Goal: Communication & Community: Answer question/provide support

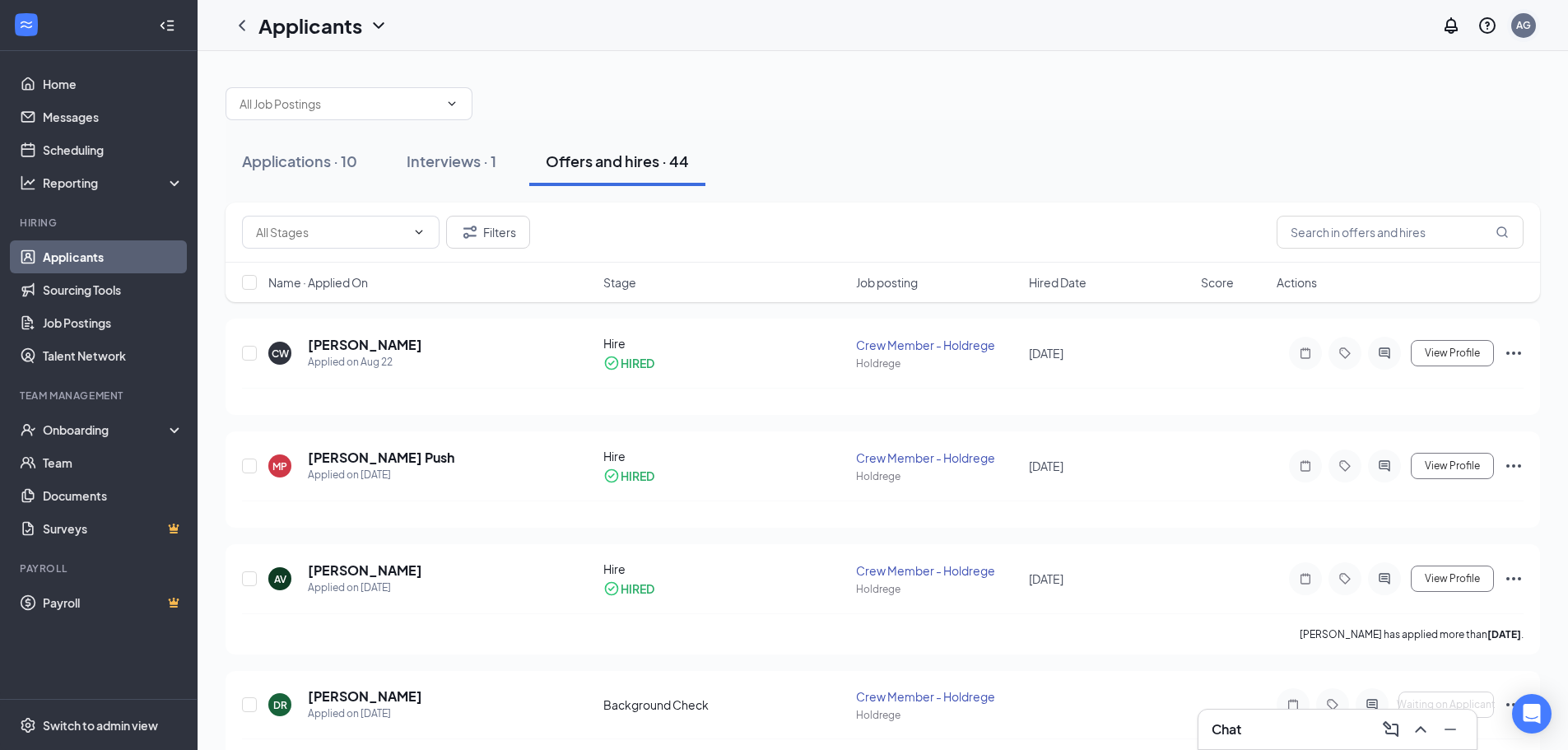
click at [1523, 27] on div "AG" at bounding box center [1524, 25] width 15 height 14
click at [287, 159] on div "Applications · 10" at bounding box center [300, 160] width 116 height 21
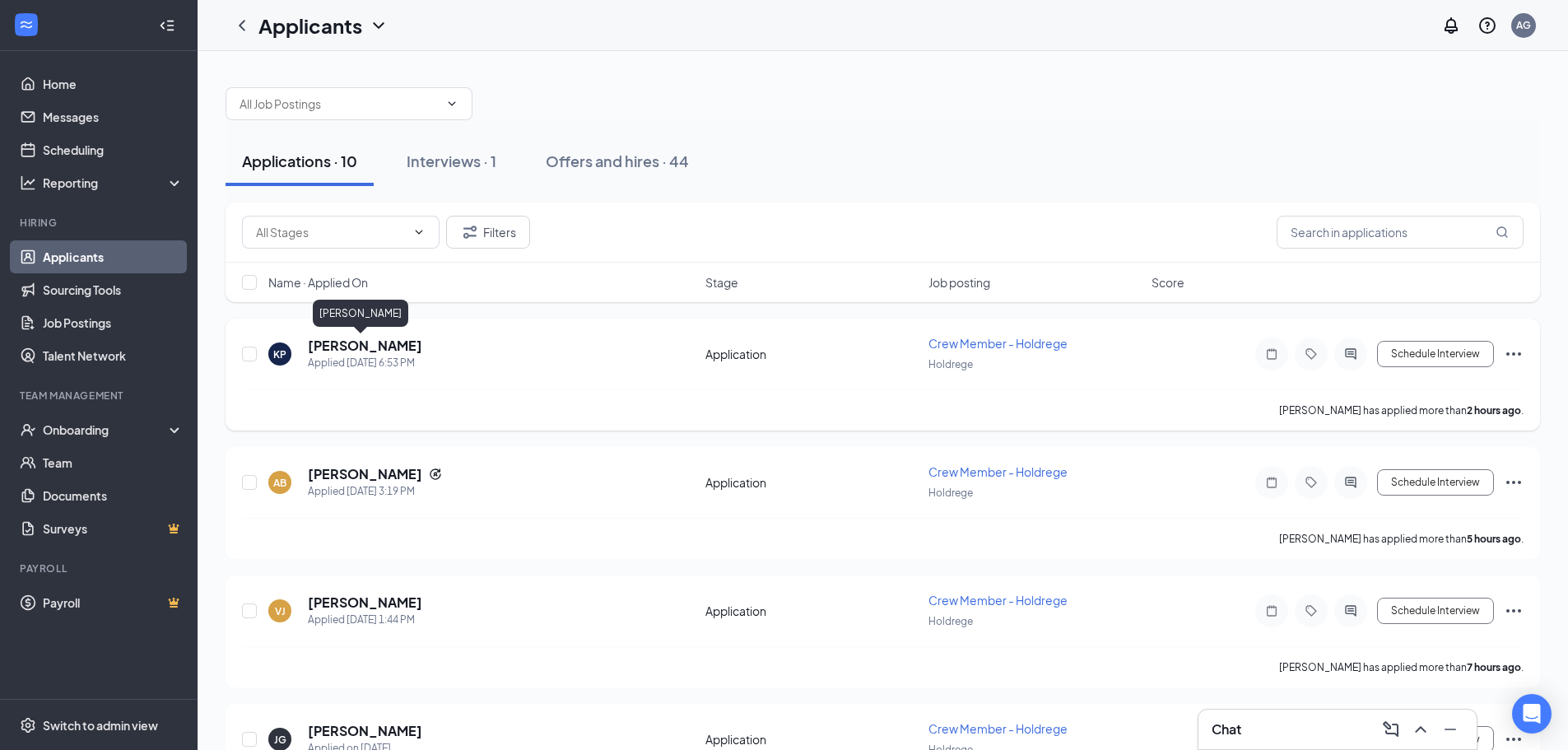
click at [353, 340] on h5 "[PERSON_NAME]" at bounding box center [365, 346] width 115 height 18
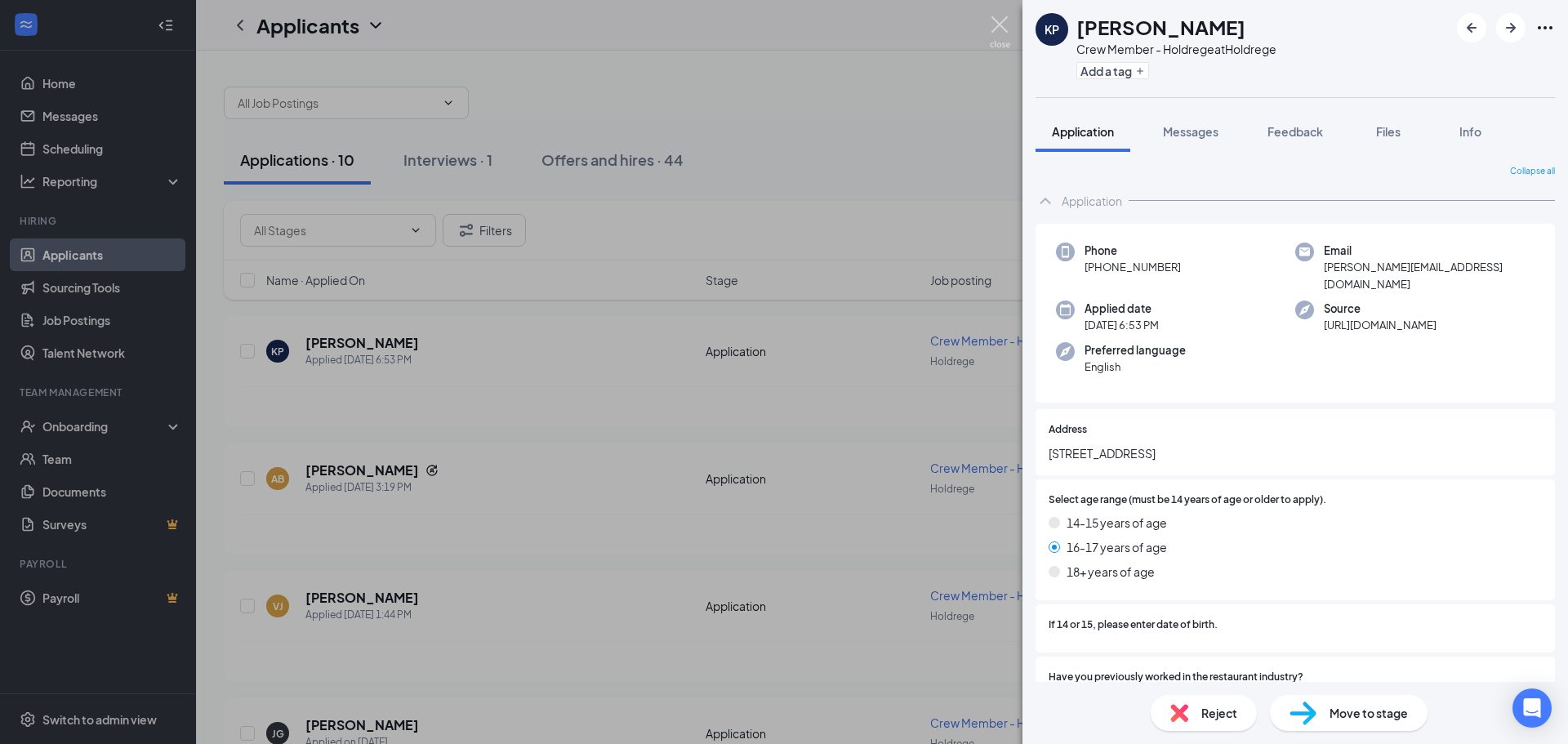
click at [1004, 29] on img at bounding box center [999, 32] width 20 height 32
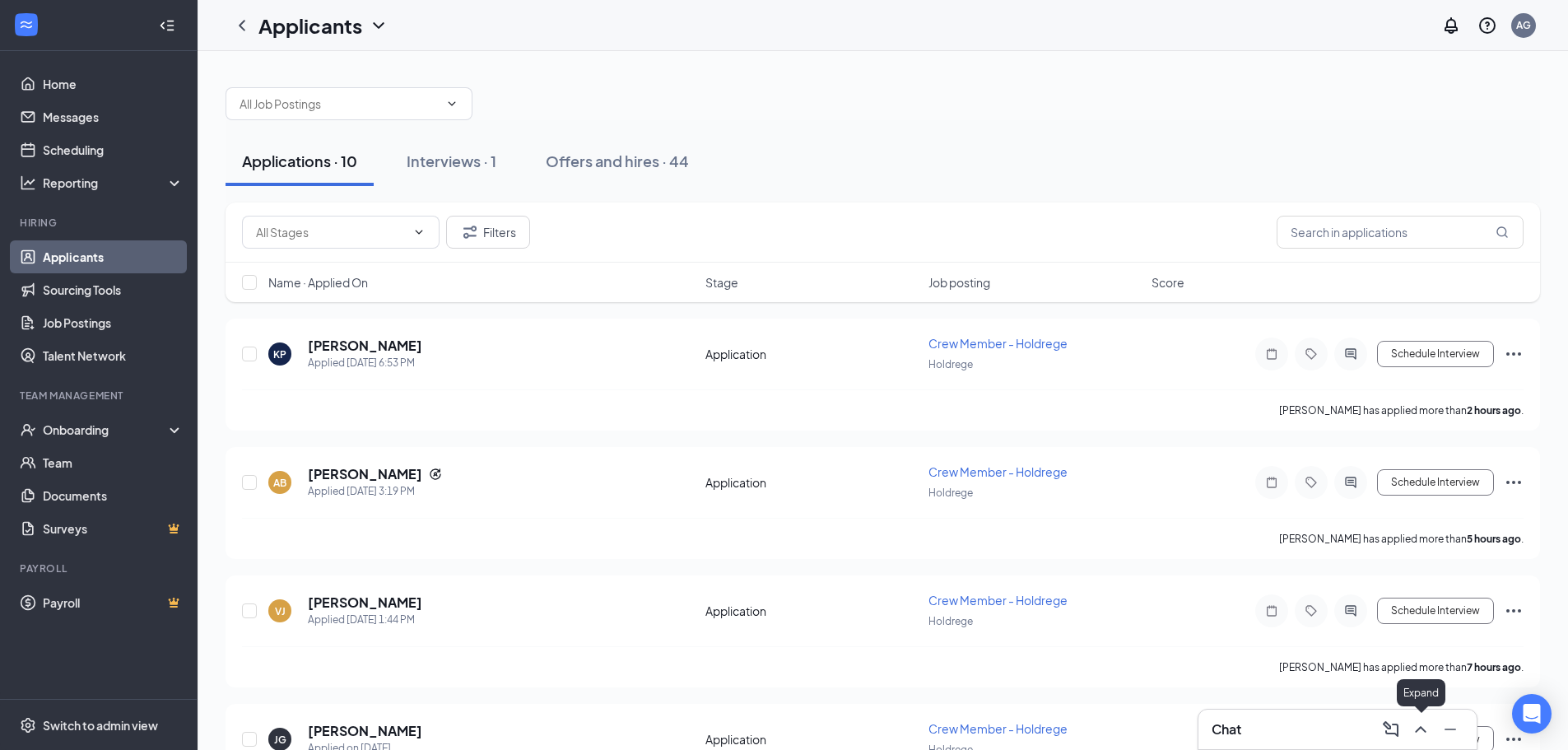
click at [1425, 729] on icon "ChevronUp" at bounding box center [1421, 729] width 20 height 20
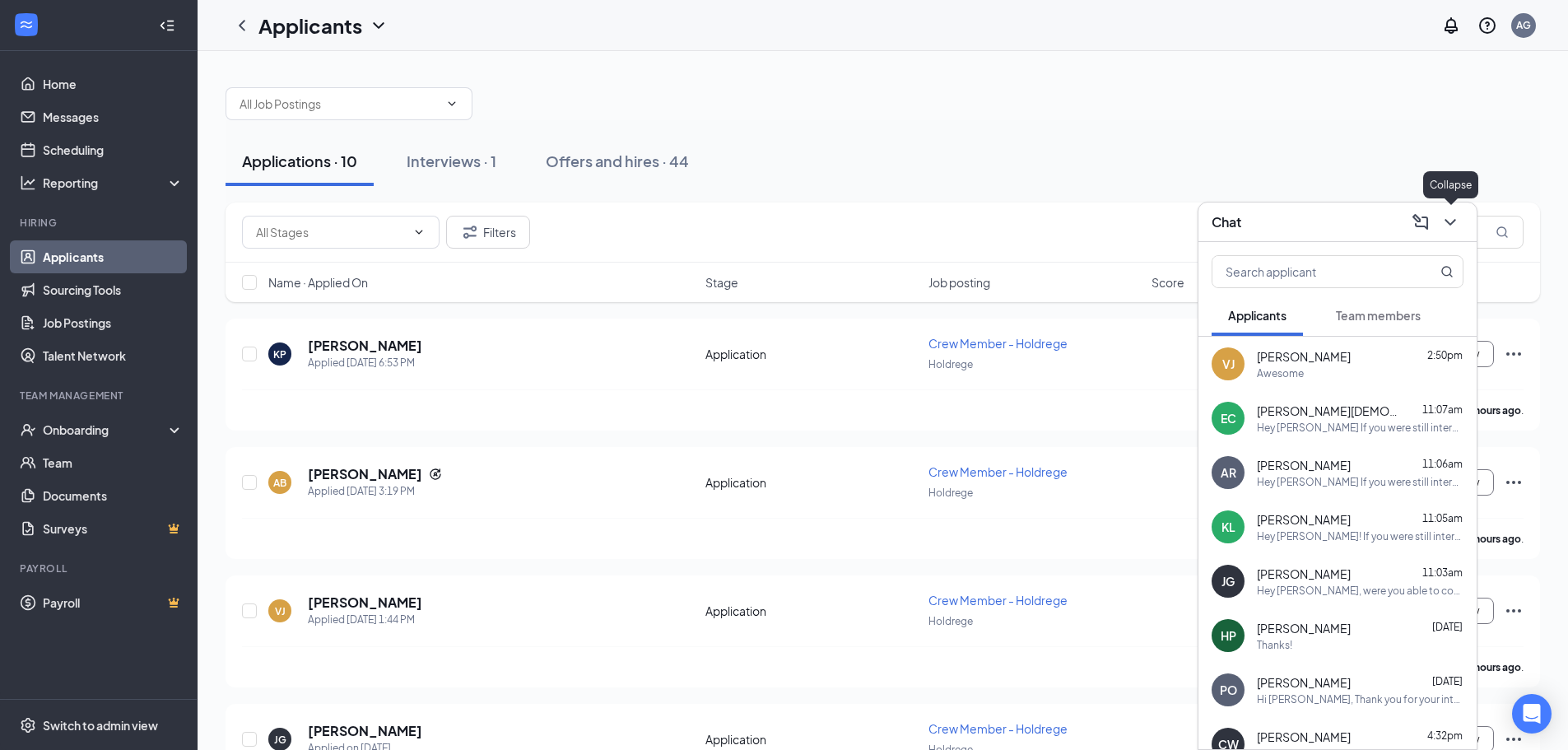
click at [1452, 221] on icon "ChevronDown" at bounding box center [1451, 222] width 20 height 20
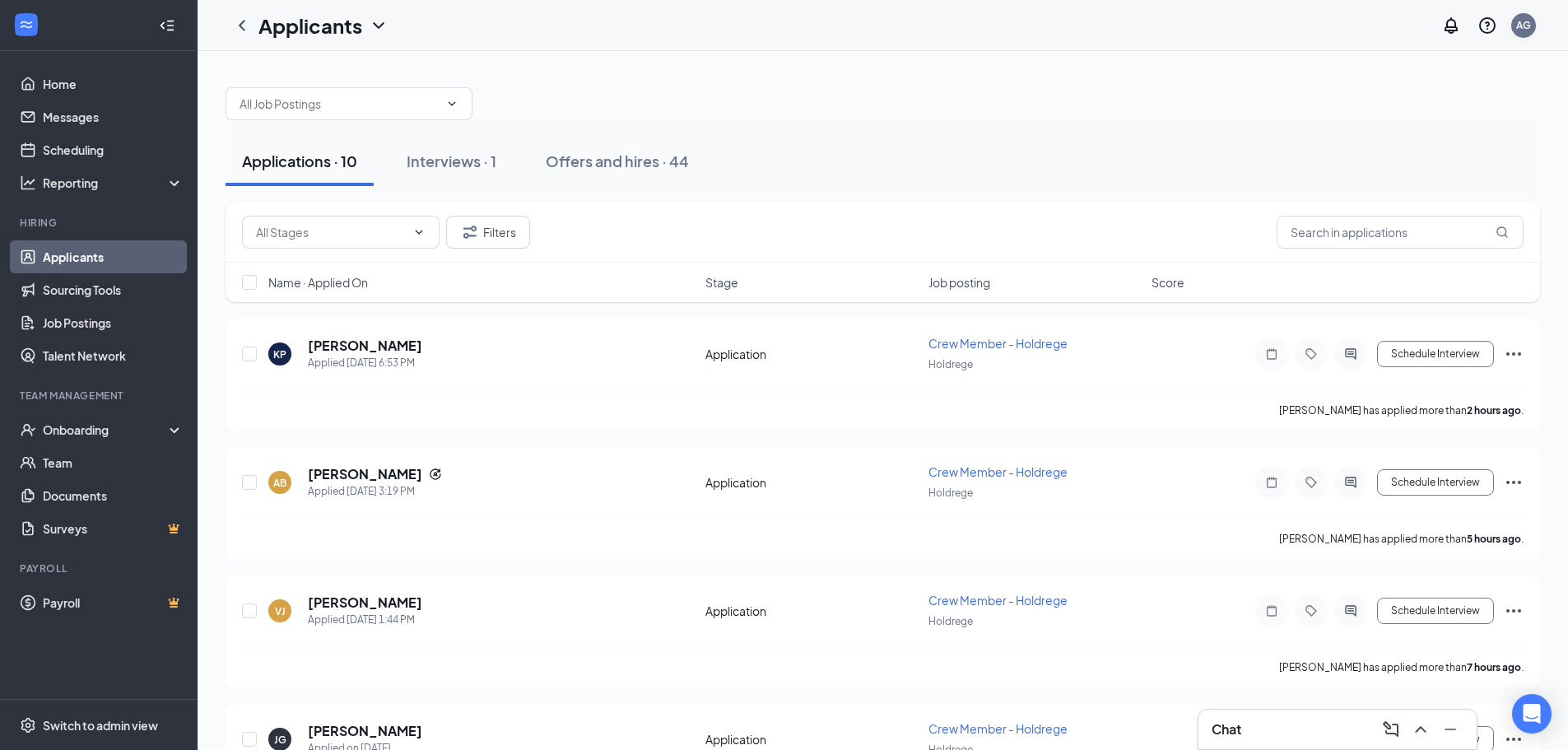
click at [1528, 19] on div "AG" at bounding box center [1524, 25] width 15 height 14
click at [1398, 207] on link "Switch account" at bounding box center [1394, 211] width 83 height 15
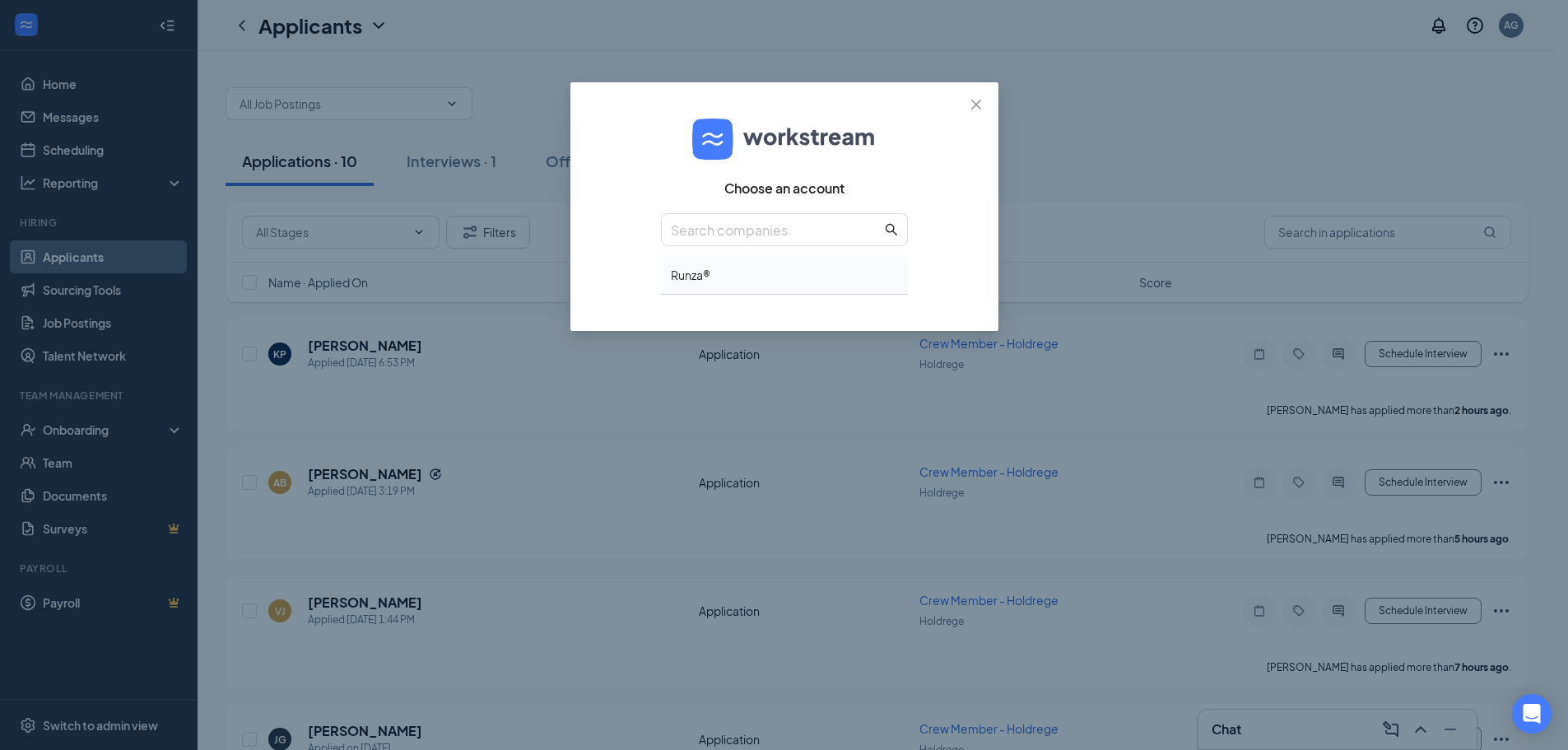
click at [737, 272] on div "Runza®" at bounding box center [784, 275] width 247 height 39
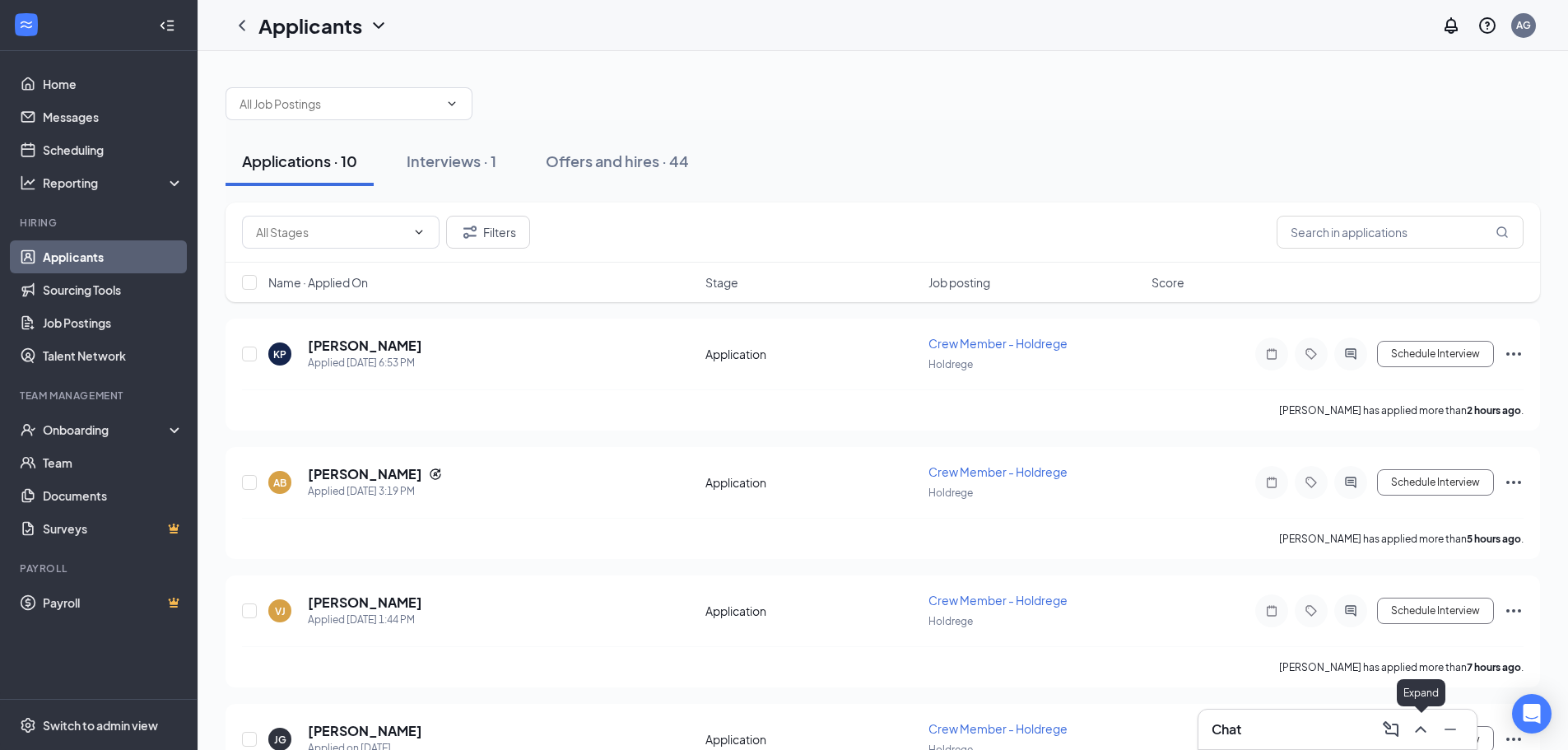
click at [1418, 728] on icon "ChevronUp" at bounding box center [1421, 729] width 20 height 20
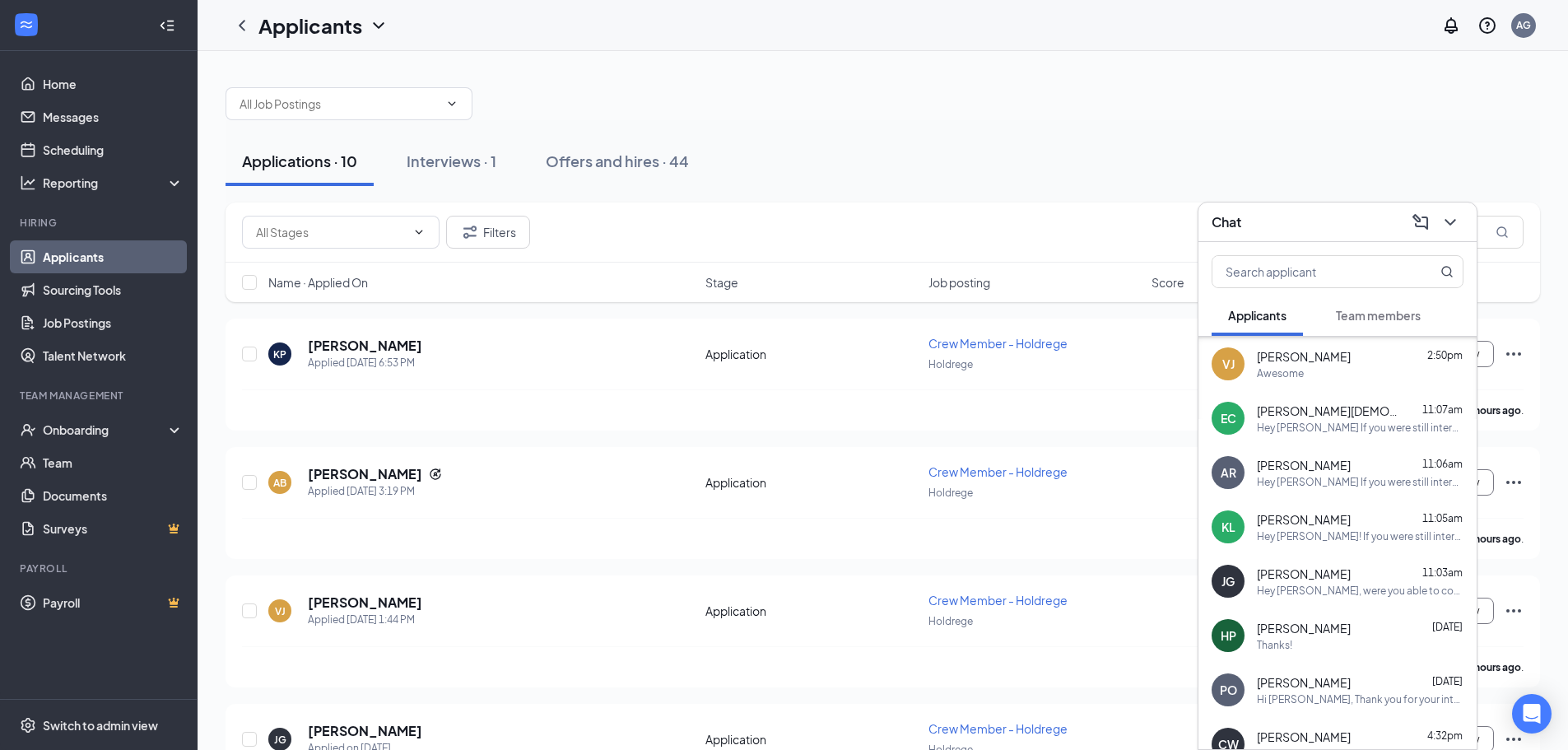
scroll to position [213, 0]
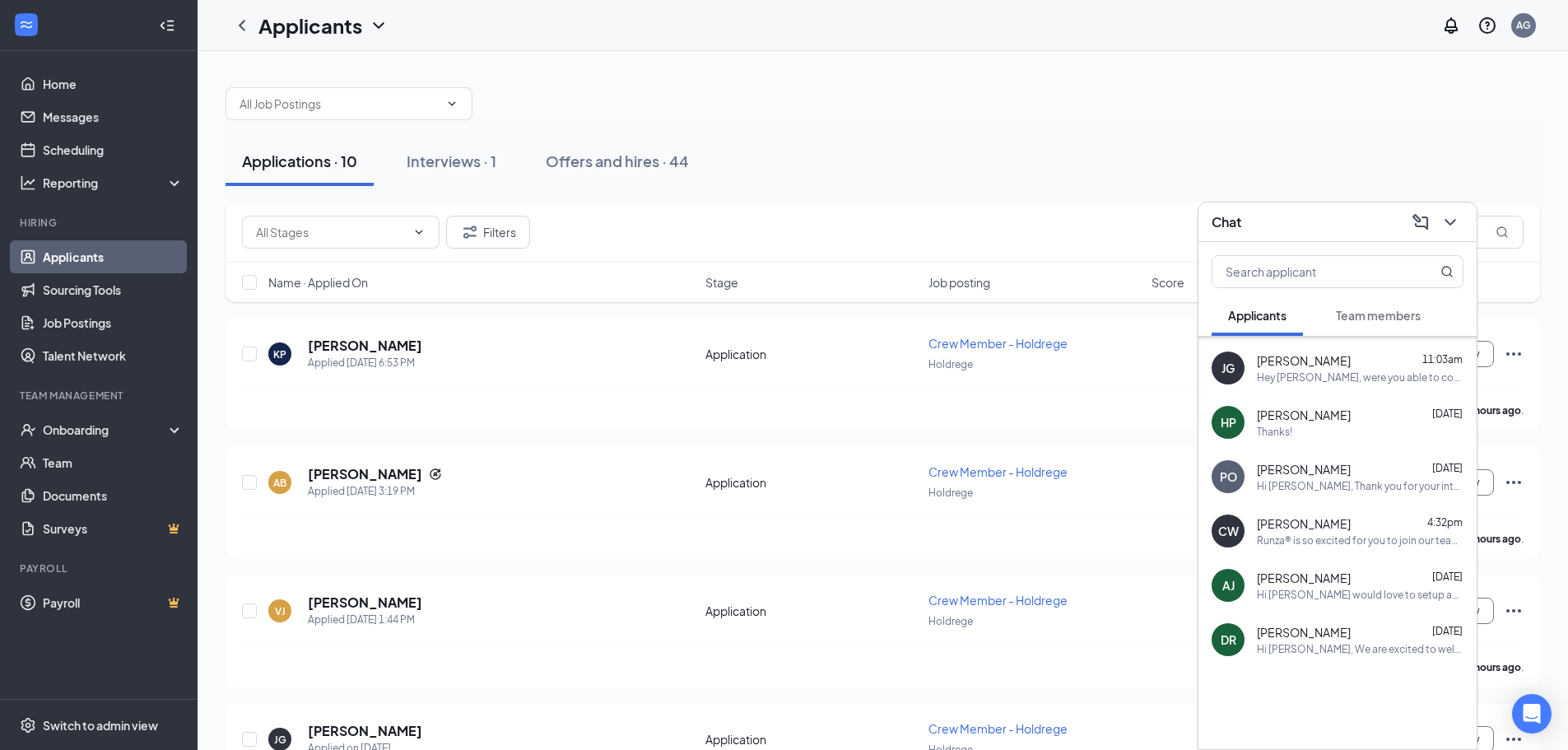
click at [1329, 588] on div "Hi [PERSON_NAME] would love to setup an interview with you, what day works best?" at bounding box center [1361, 595] width 206 height 14
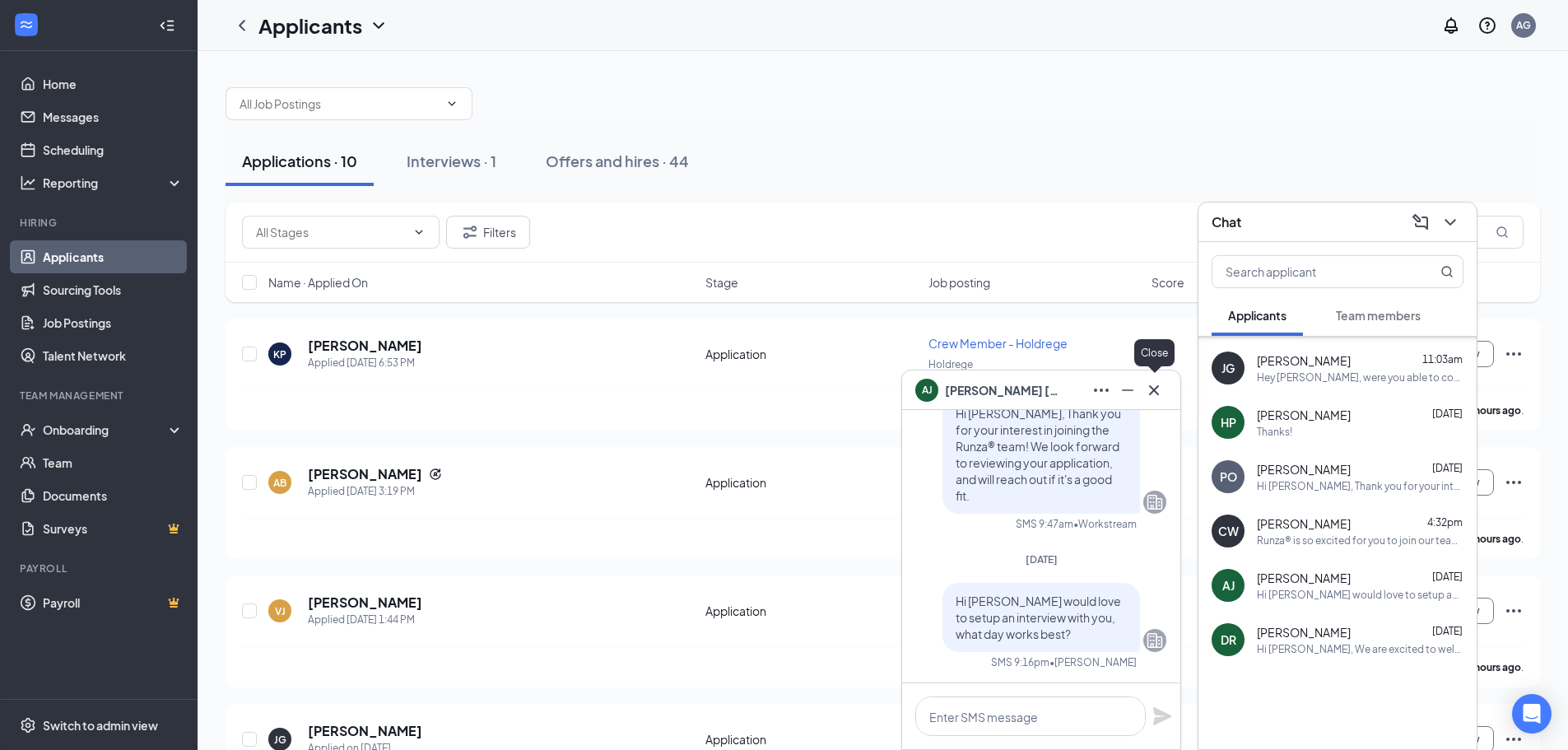
click at [1147, 386] on icon "Cross" at bounding box center [1154, 391] width 20 height 20
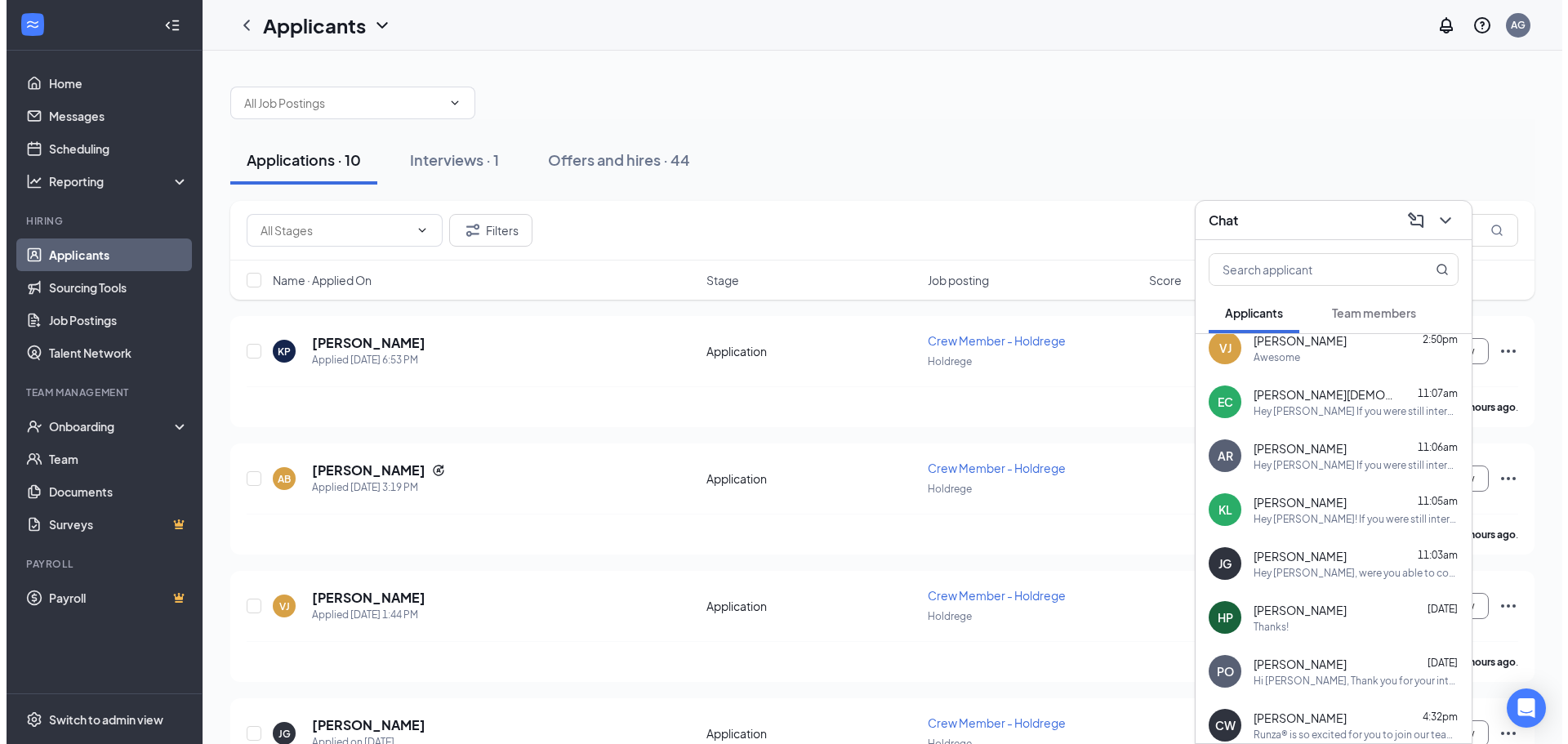
scroll to position [0, 0]
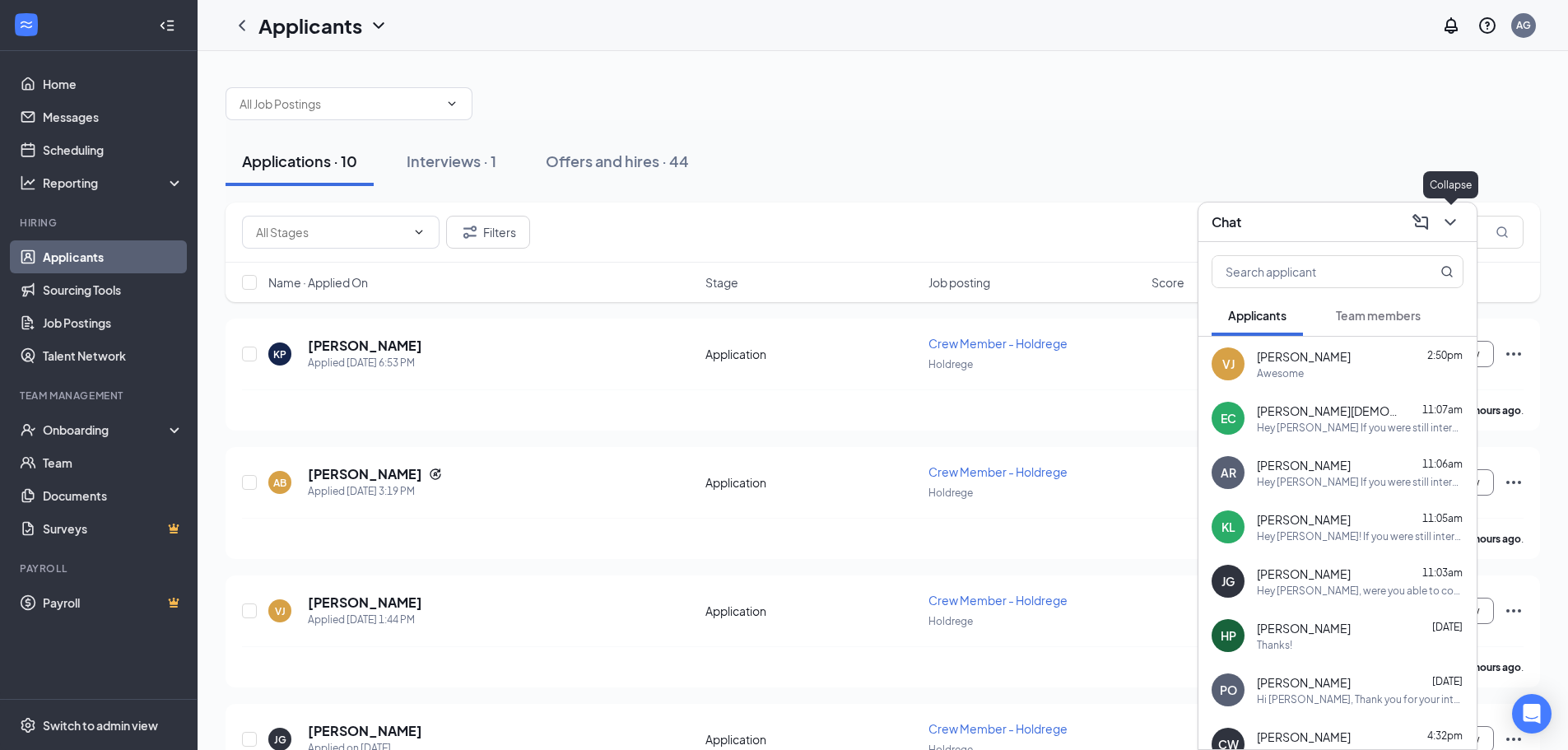
click at [1456, 226] on icon "ChevronDown" at bounding box center [1451, 222] width 20 height 20
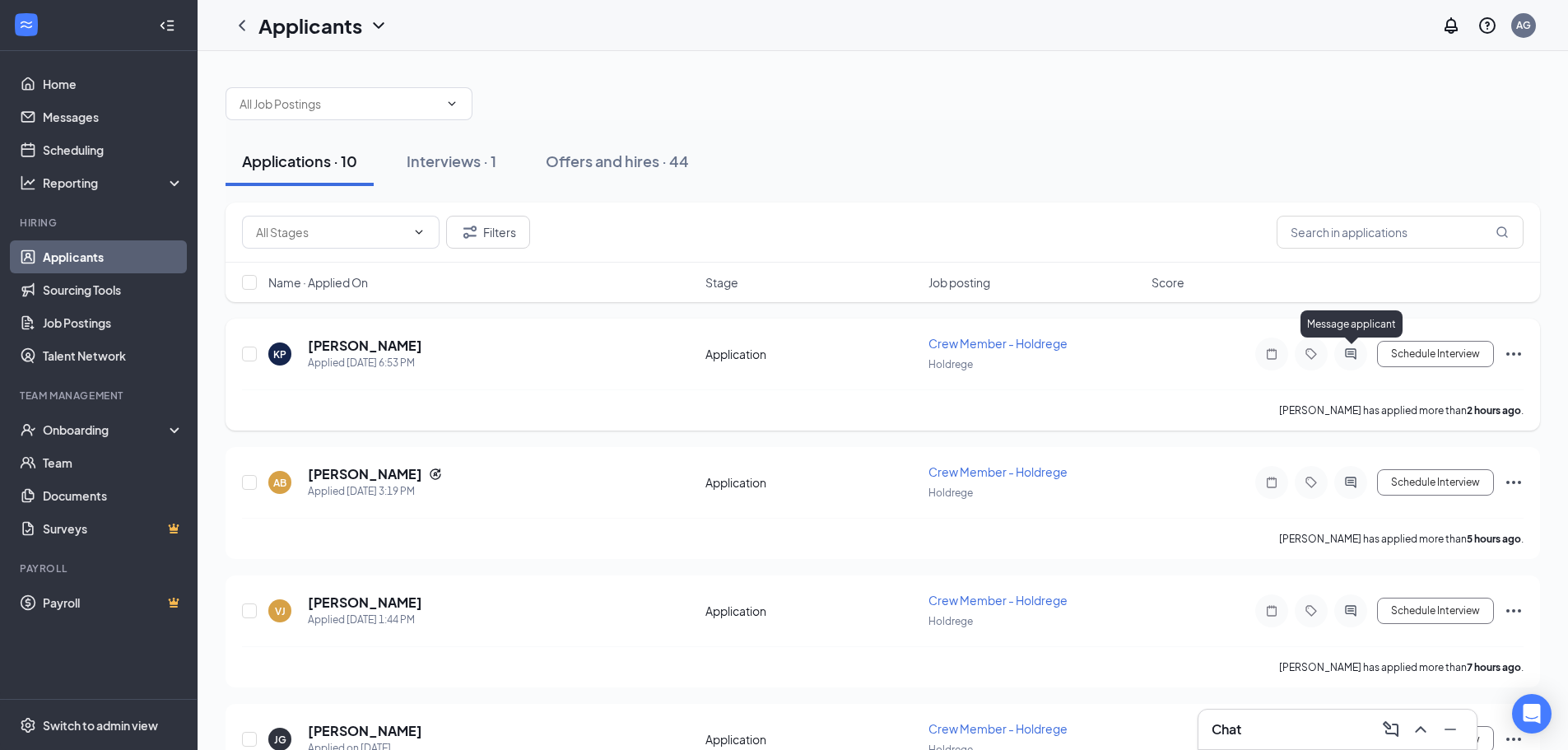
click at [1351, 358] on icon "ActiveChat" at bounding box center [1351, 354] width 20 height 13
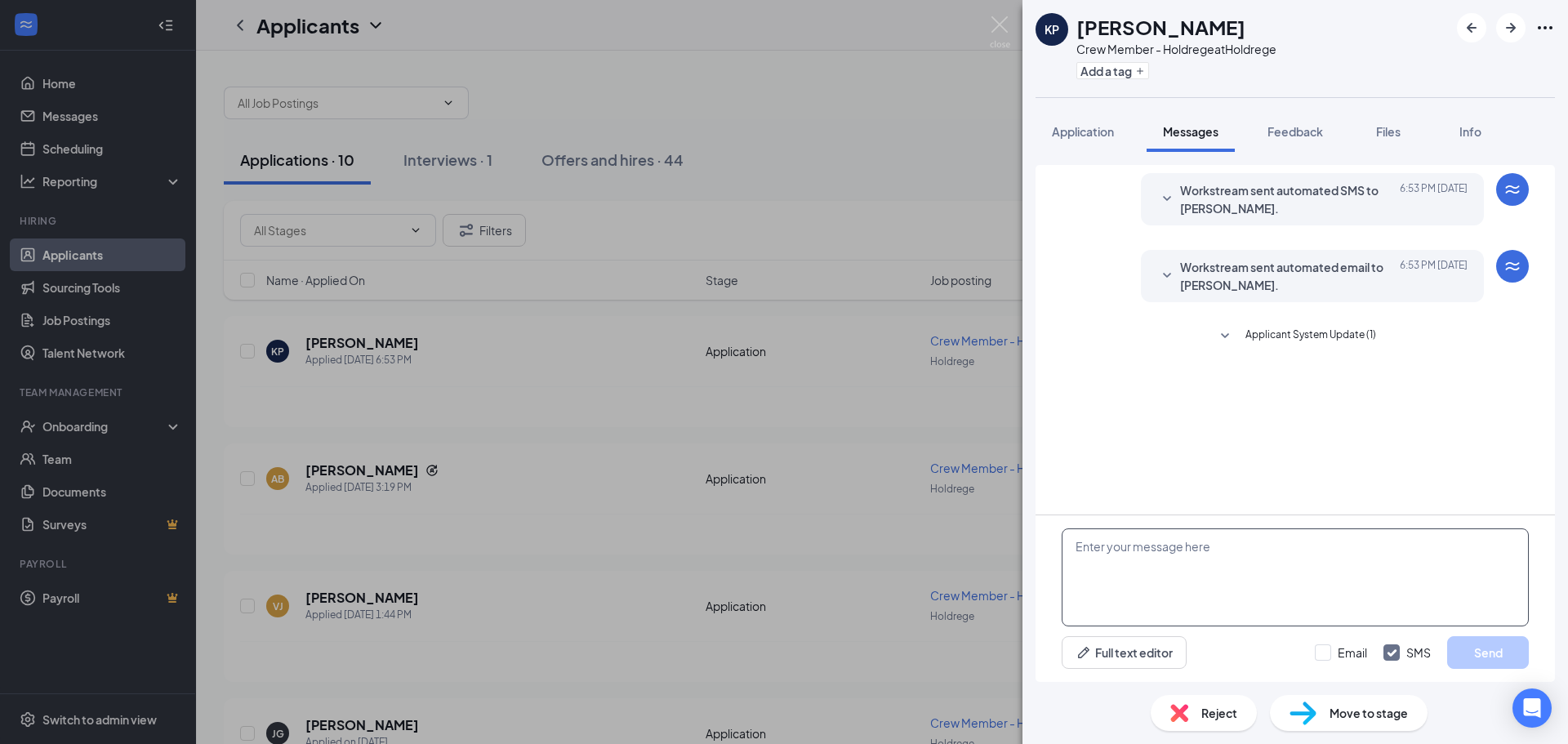
click at [1371, 576] on textarea at bounding box center [1295, 578] width 467 height 98
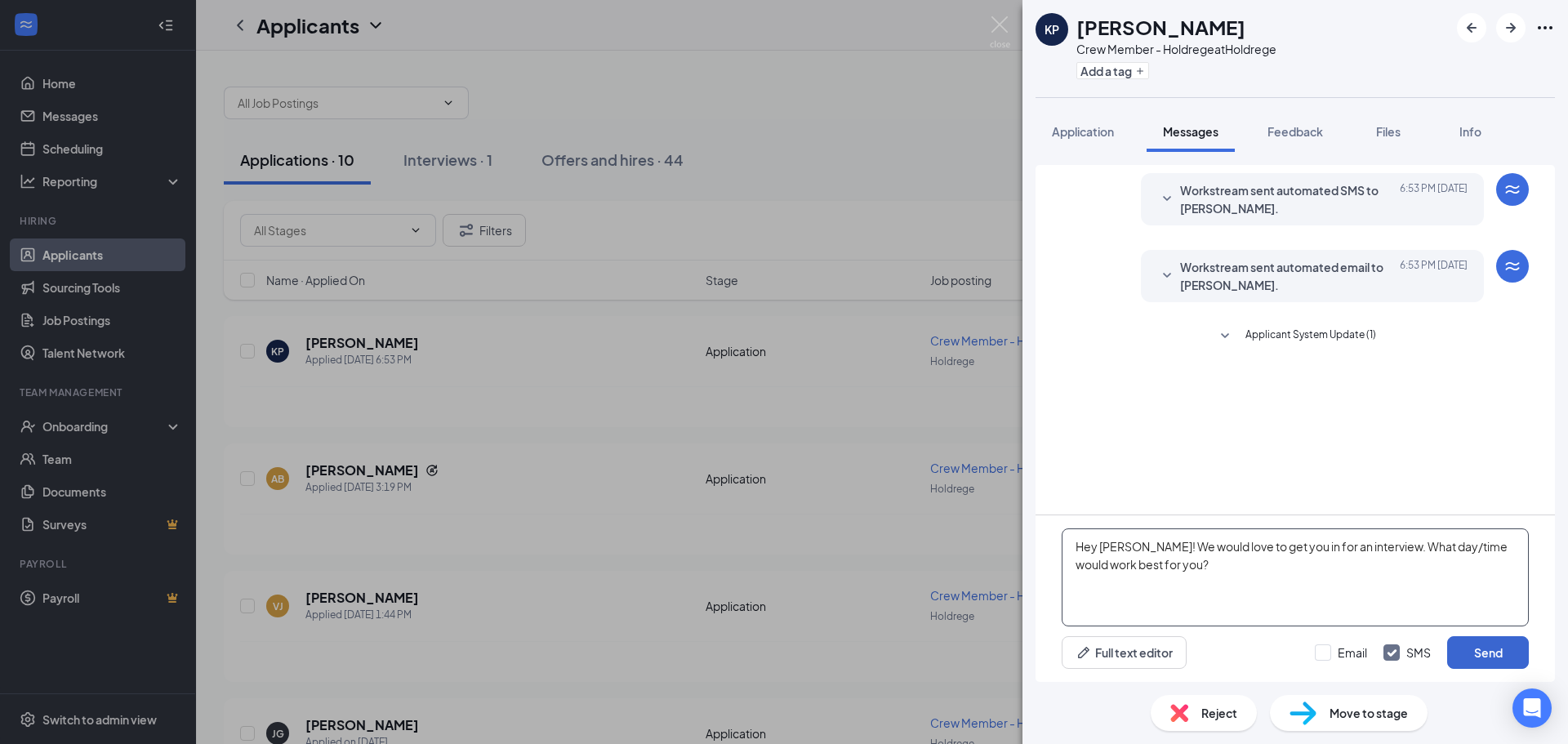
type textarea "Hey [PERSON_NAME]! We would love to get you in for an interview. What day/time …"
click at [1482, 650] on button "Send" at bounding box center [1489, 653] width 82 height 33
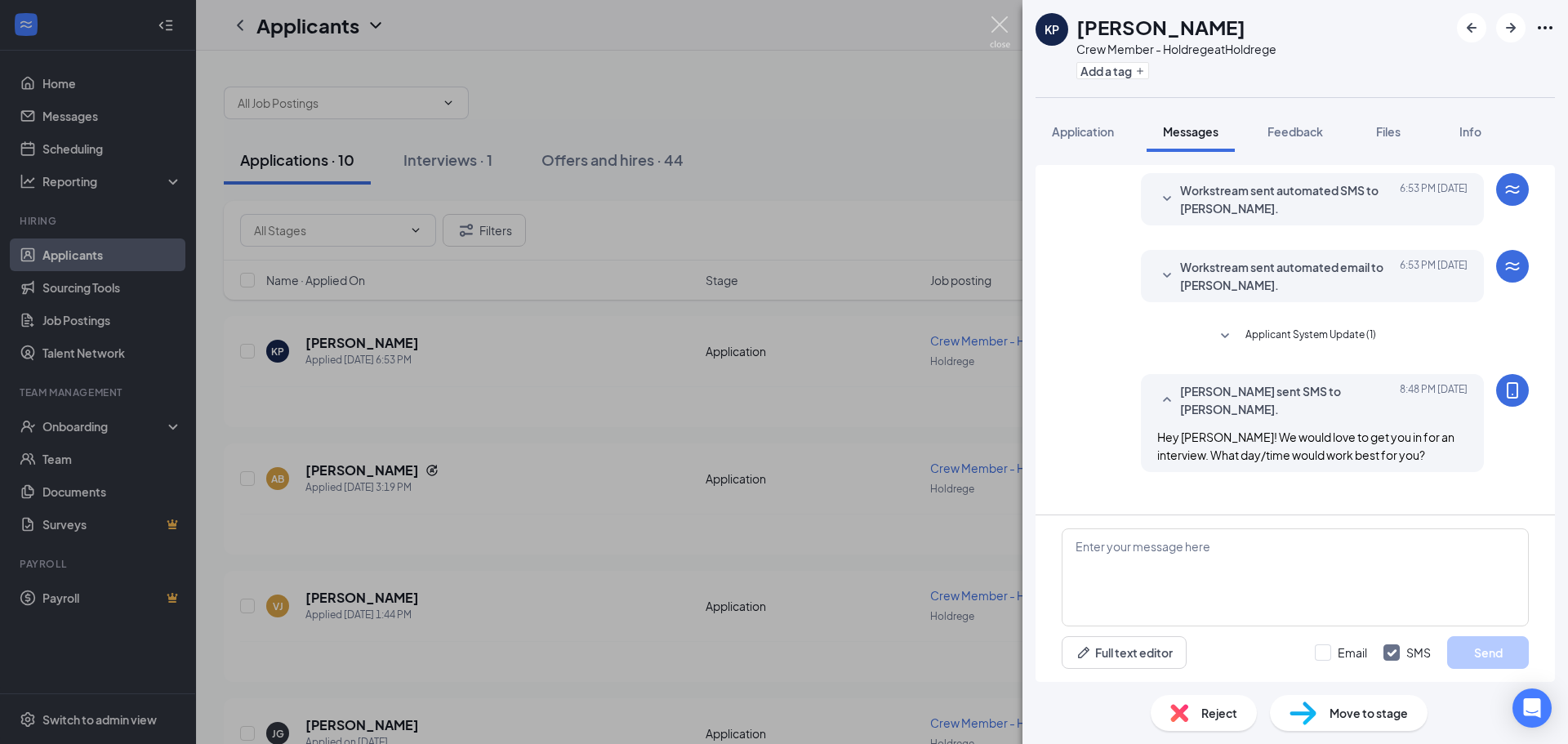
click at [1004, 26] on img at bounding box center [999, 32] width 20 height 32
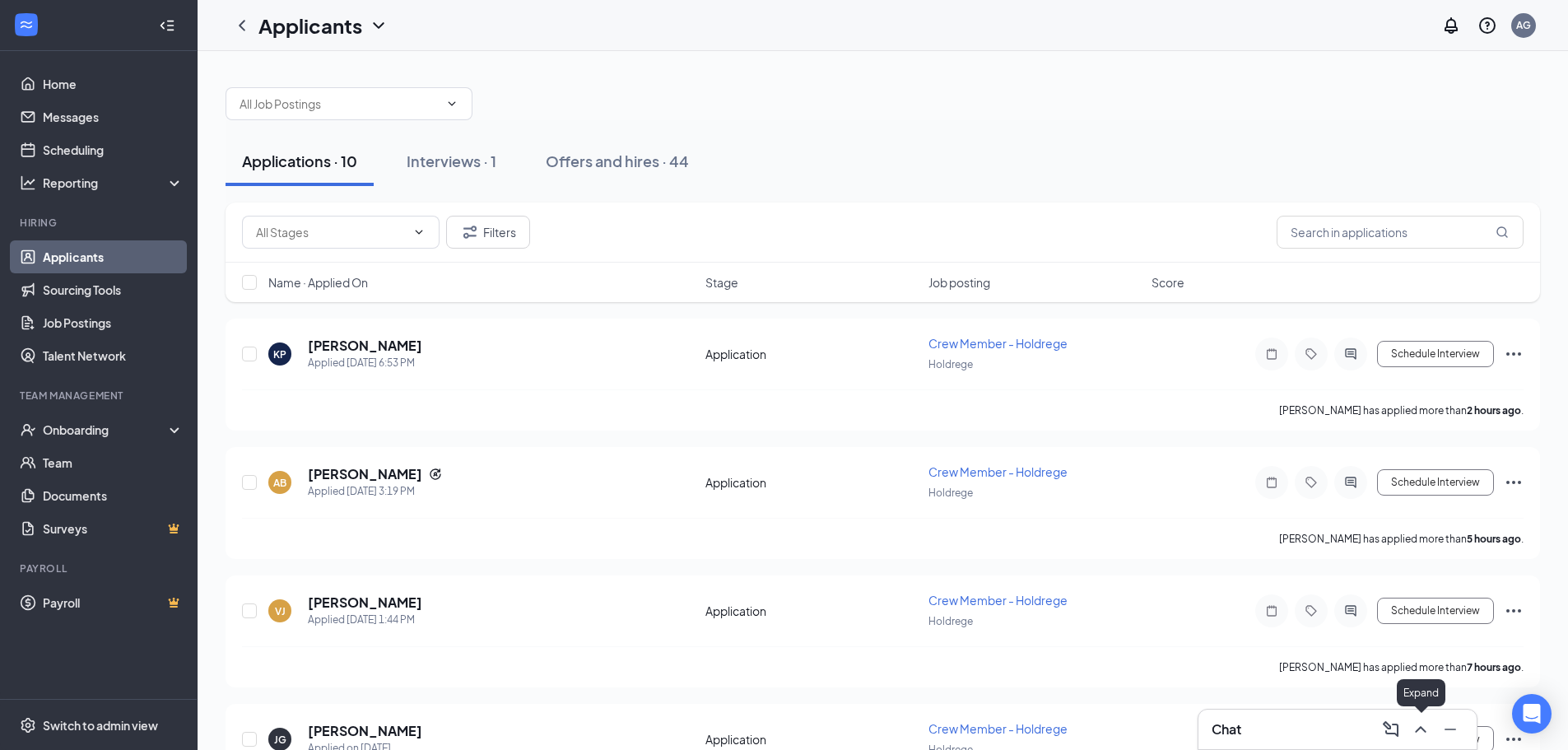
click at [1413, 729] on icon "ChevronUp" at bounding box center [1421, 729] width 20 height 20
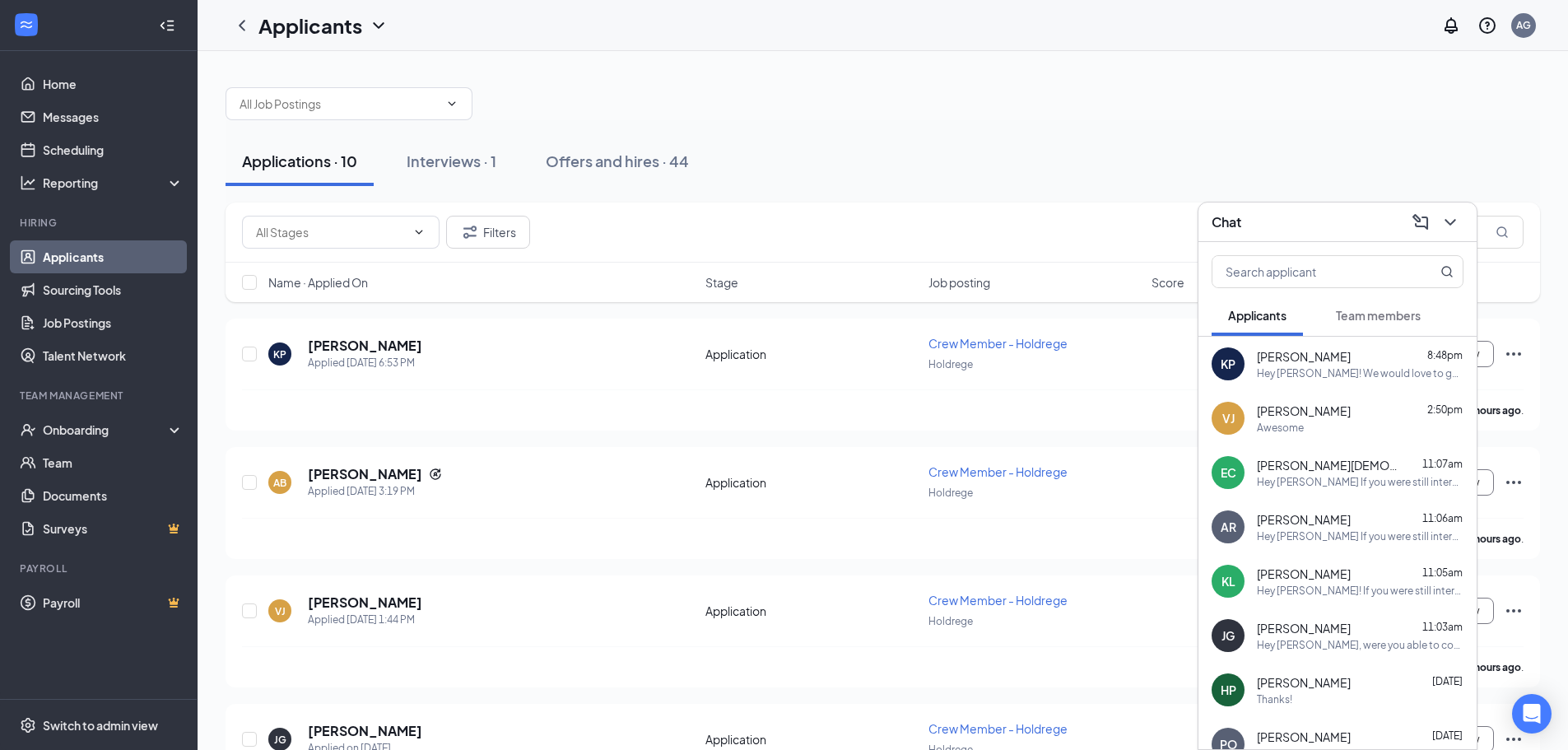
click at [1413, 358] on div "[PERSON_NAME] 8:48pm" at bounding box center [1361, 357] width 206 height 17
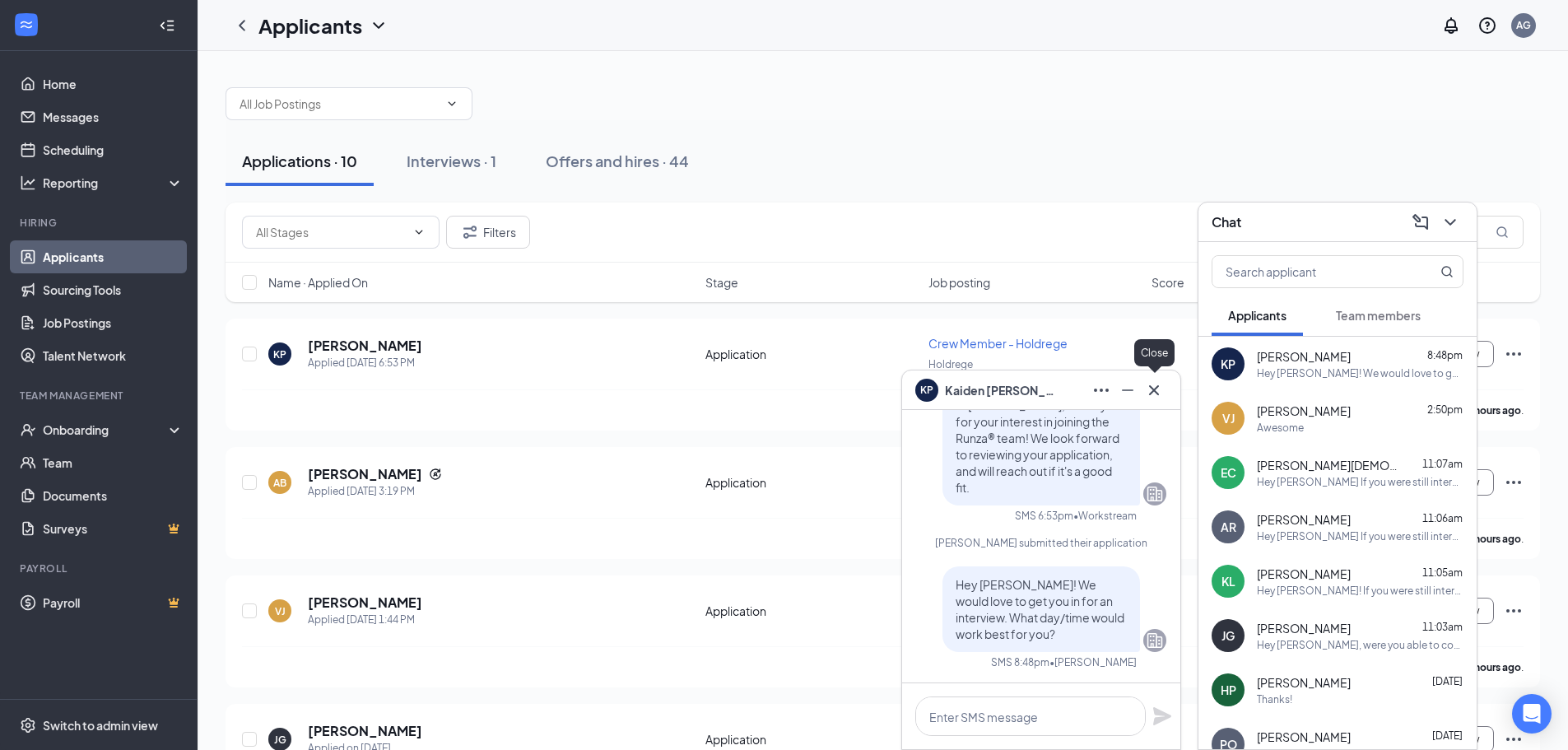
click at [1149, 392] on icon "Cross" at bounding box center [1154, 391] width 20 height 20
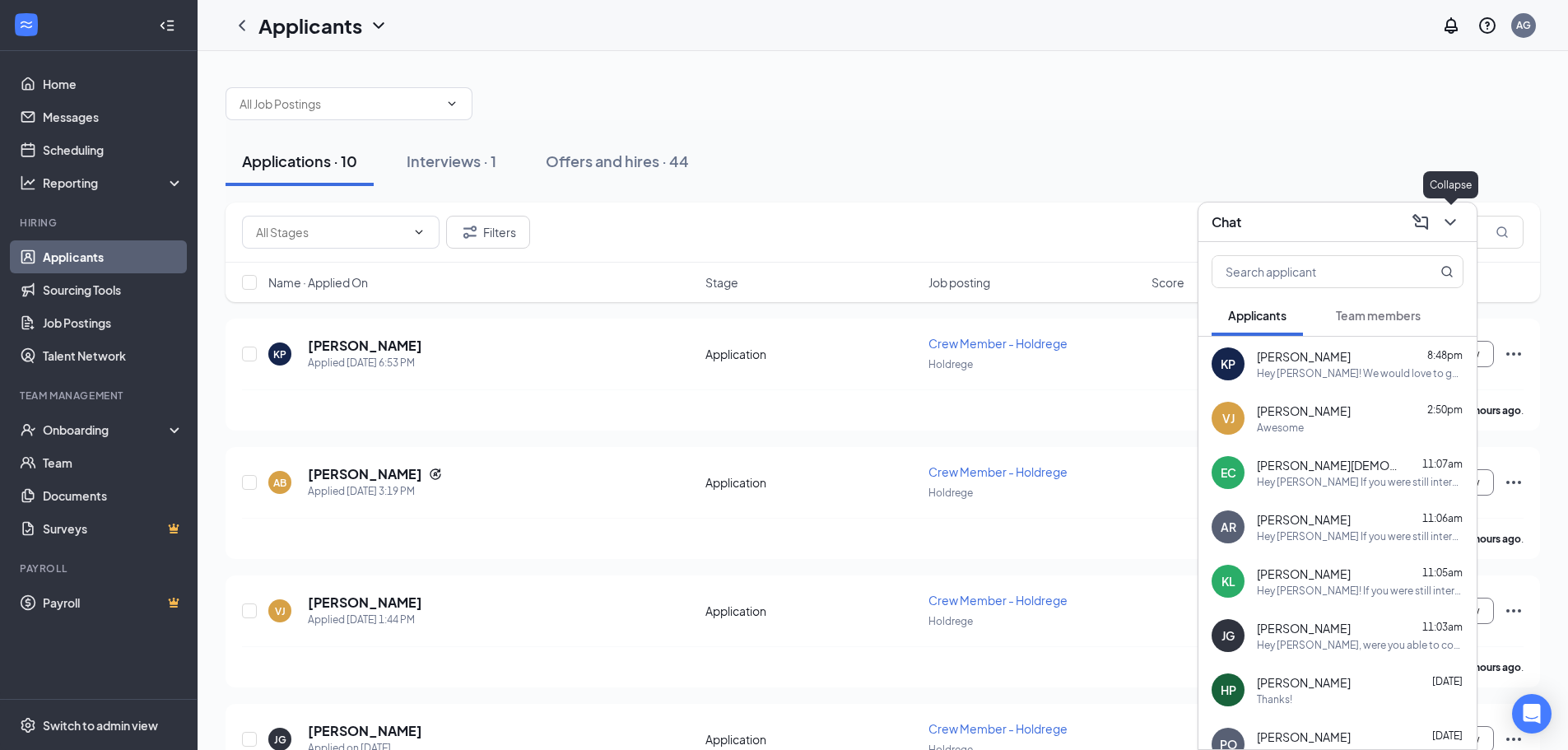
click at [1457, 226] on icon "ChevronDown" at bounding box center [1451, 222] width 20 height 20
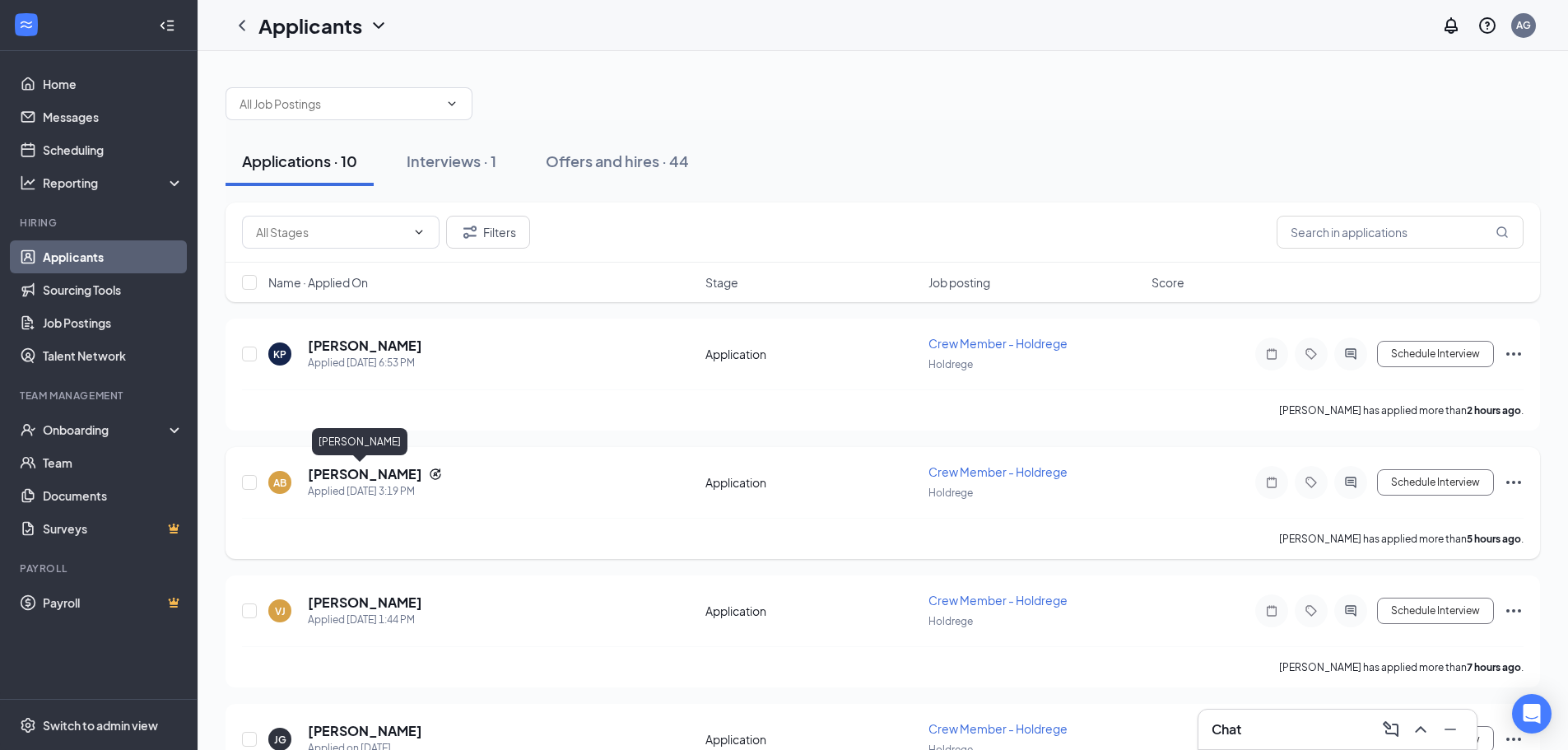
click at [347, 477] on h5 "[PERSON_NAME]" at bounding box center [365, 474] width 115 height 18
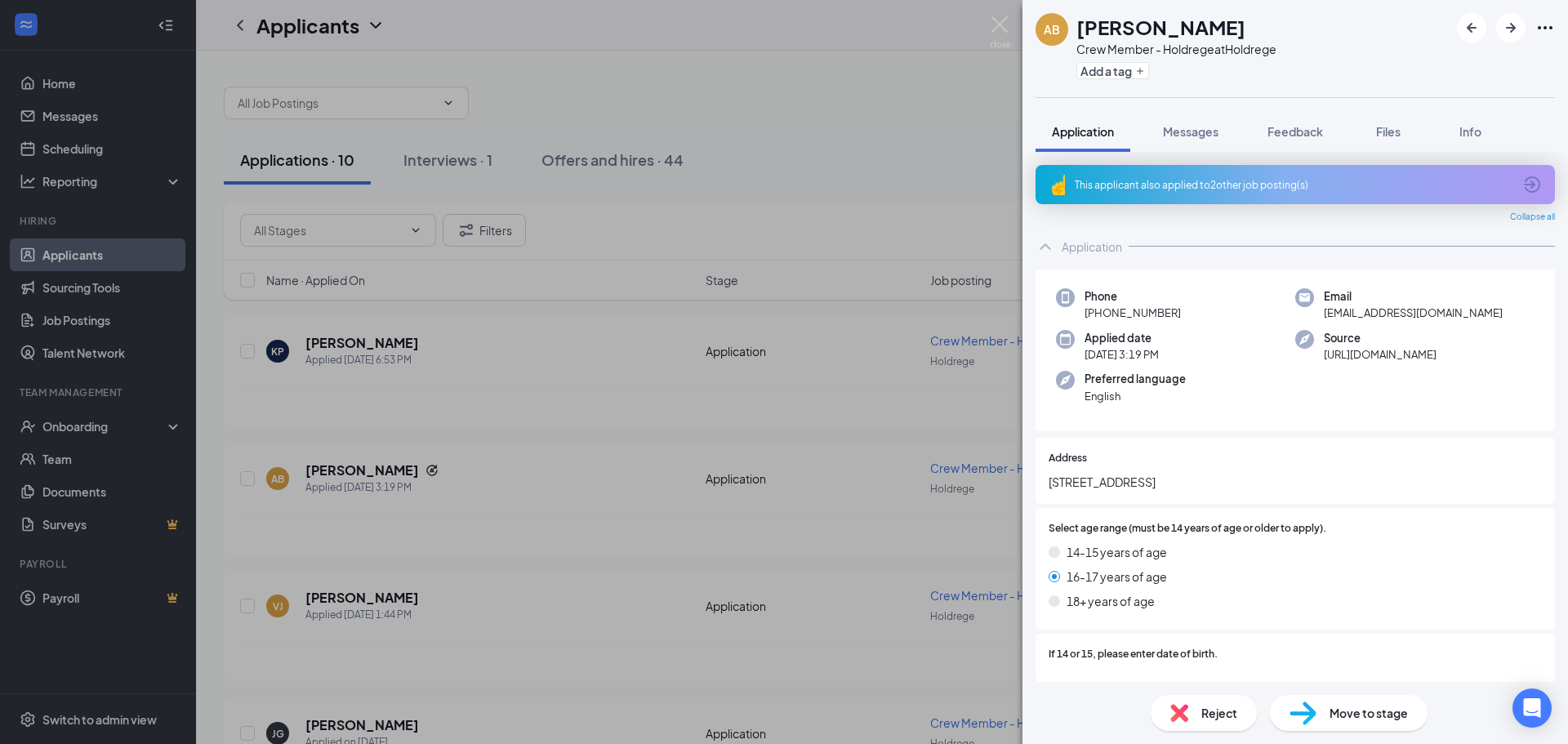
click at [1228, 184] on div "This applicant also applied to 2 other job posting(s)" at bounding box center [1294, 184] width 437 height 14
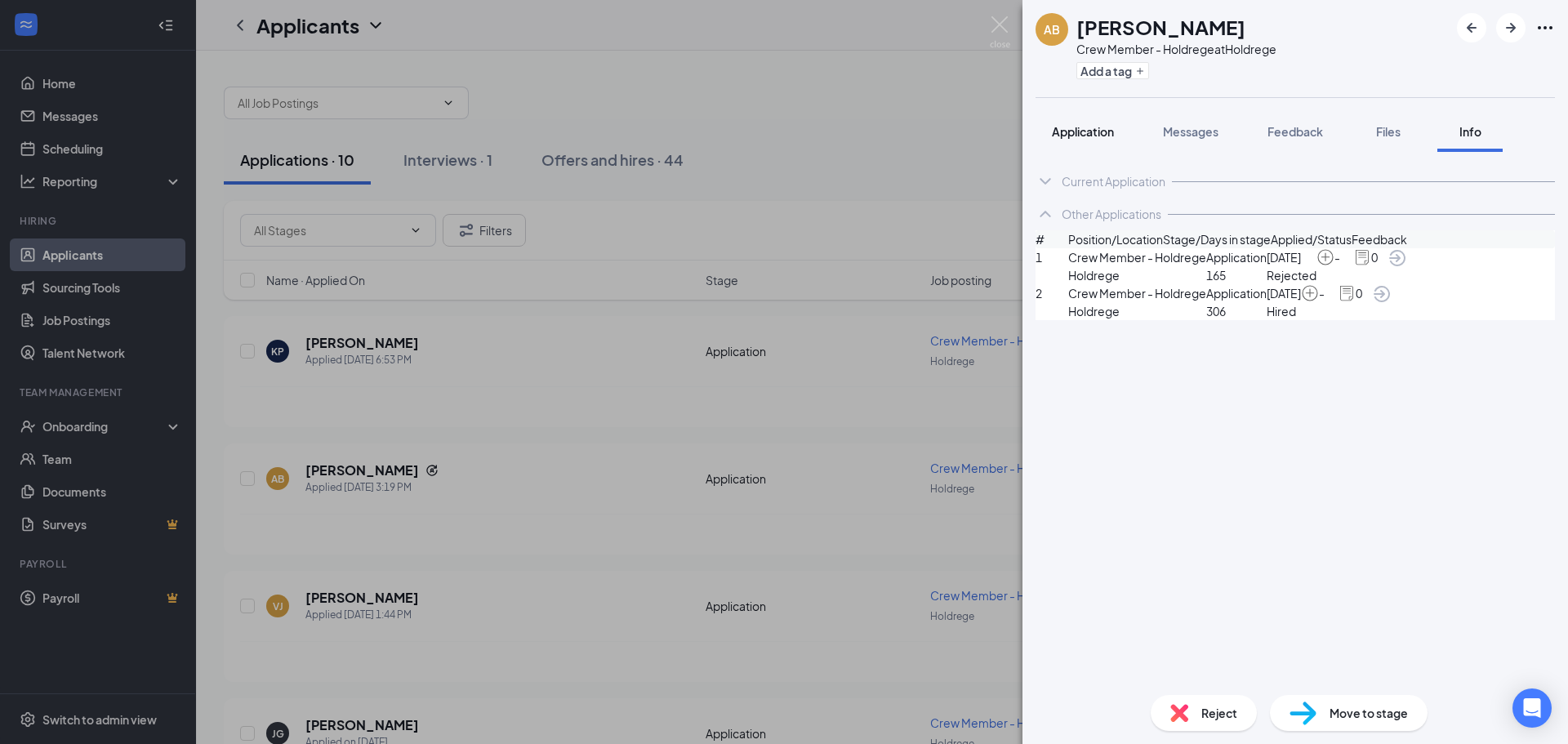
click at [1075, 133] on span "Application" at bounding box center [1083, 132] width 62 height 15
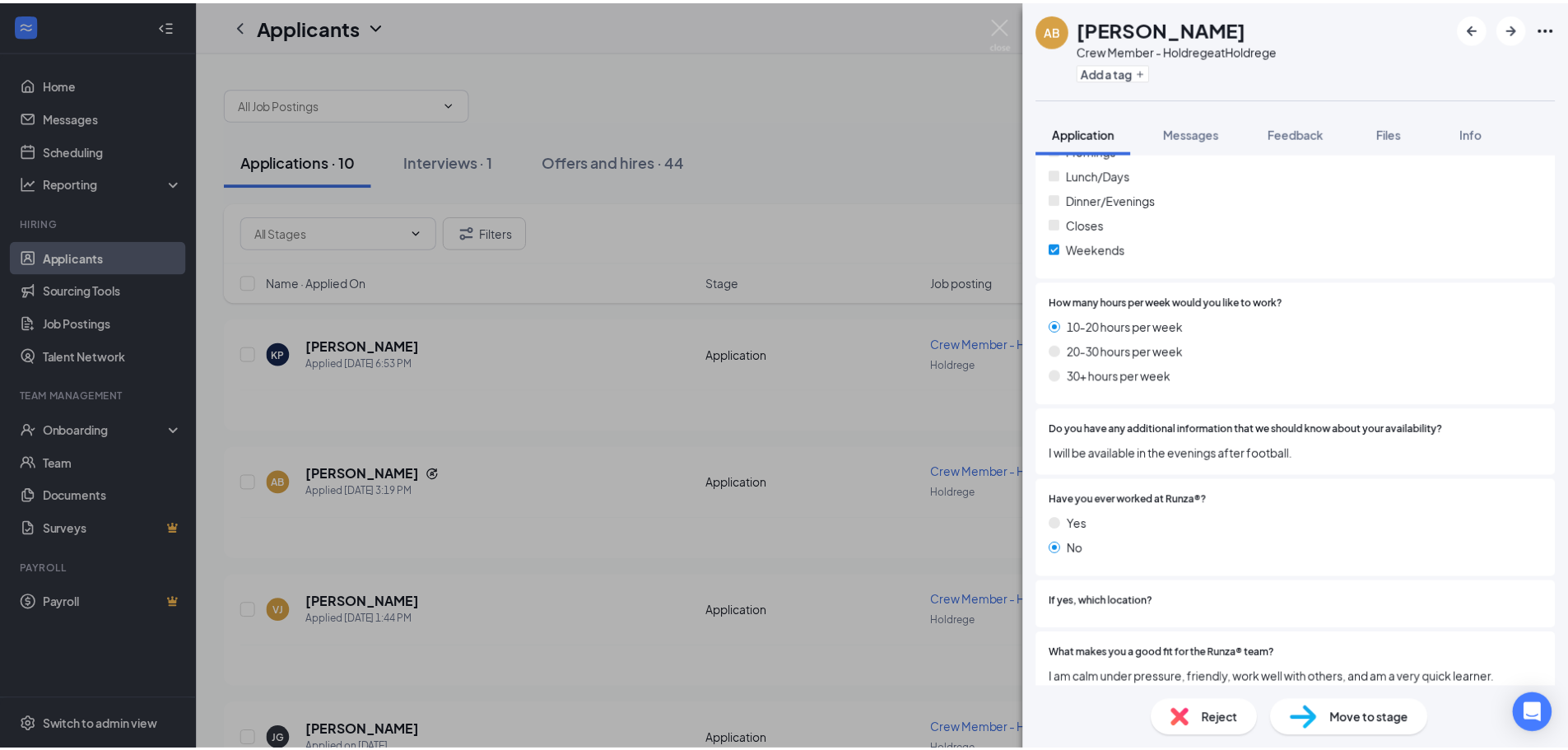
scroll to position [1033, 0]
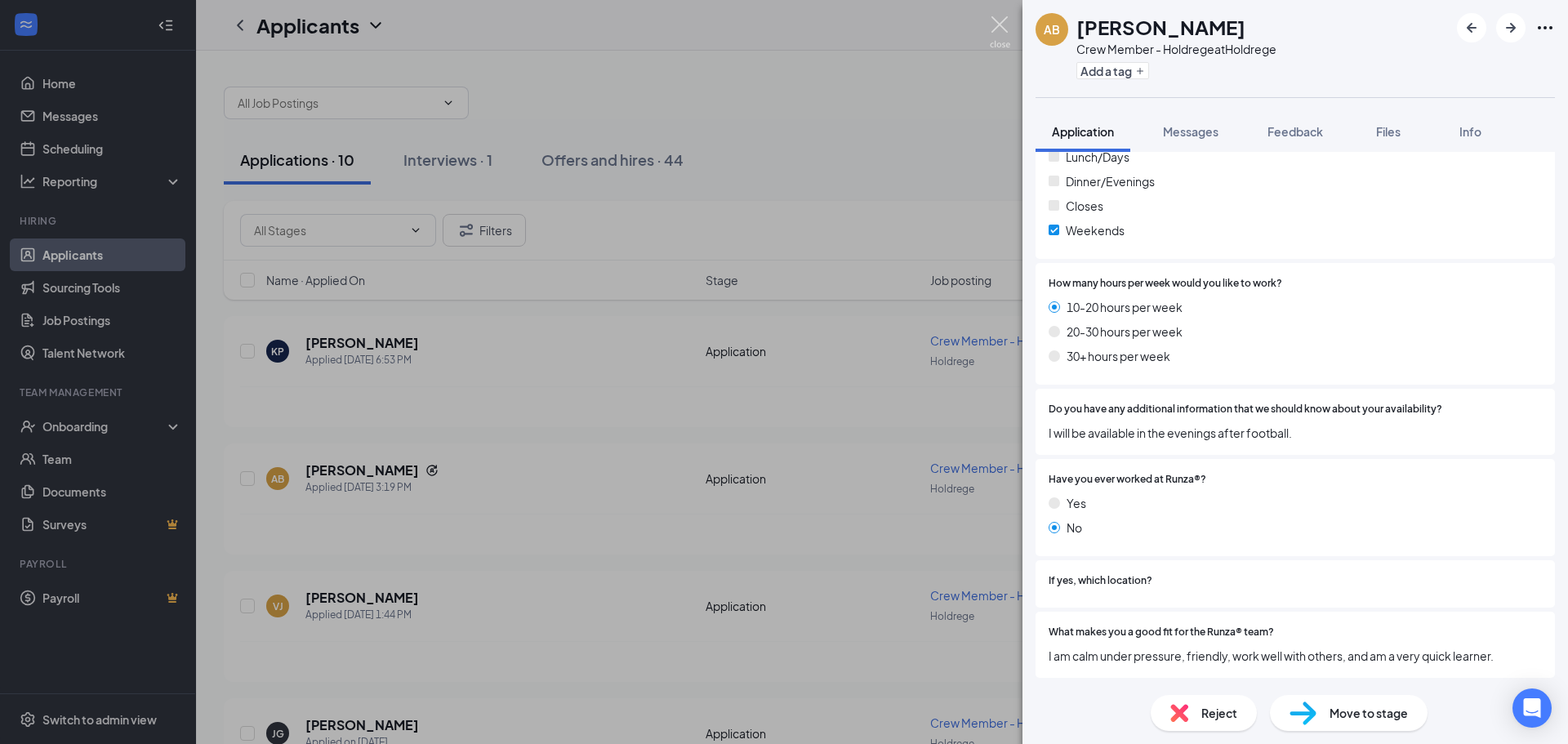
click at [999, 29] on img at bounding box center [999, 32] width 20 height 32
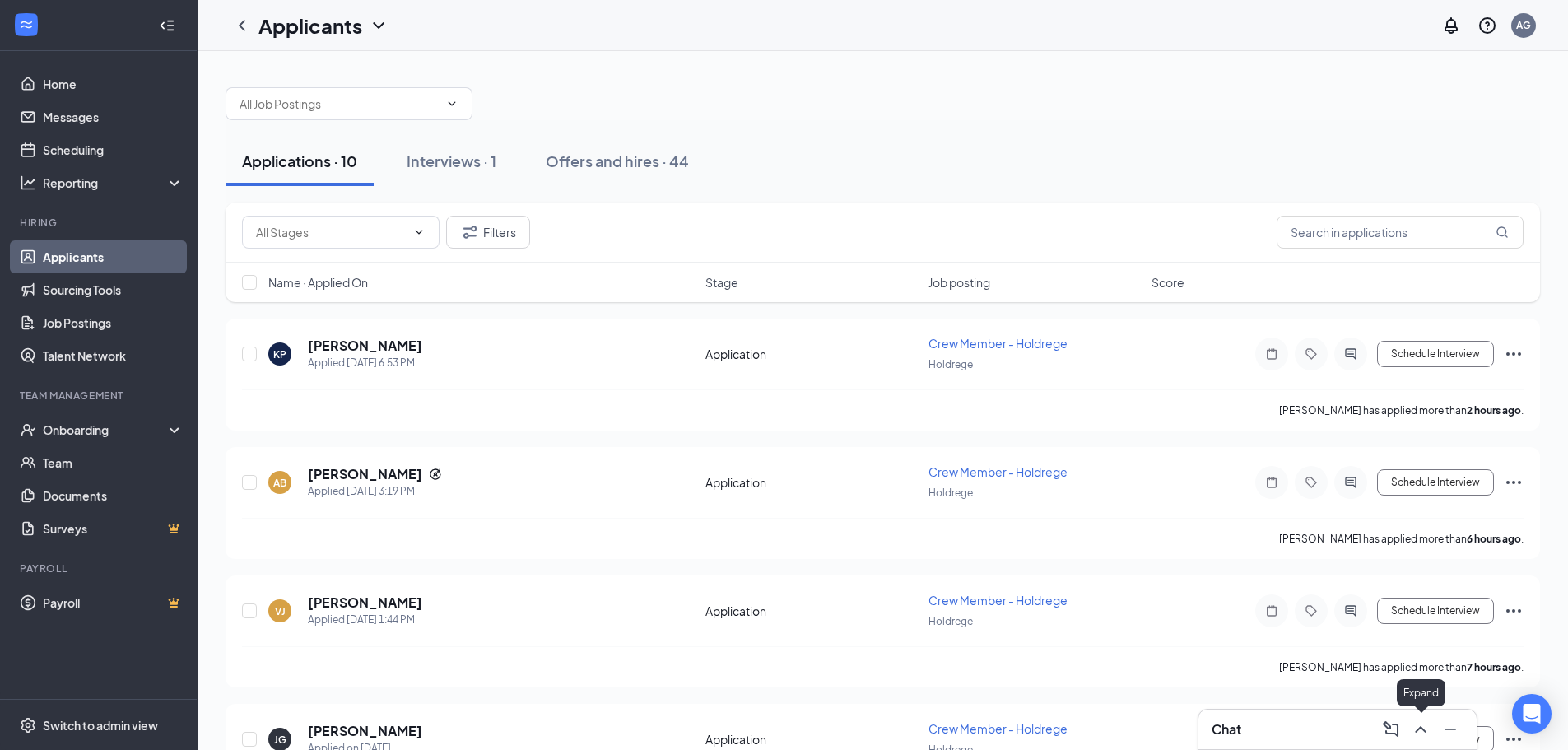
click at [1423, 729] on icon "ChevronUp" at bounding box center [1420, 729] width 11 height 7
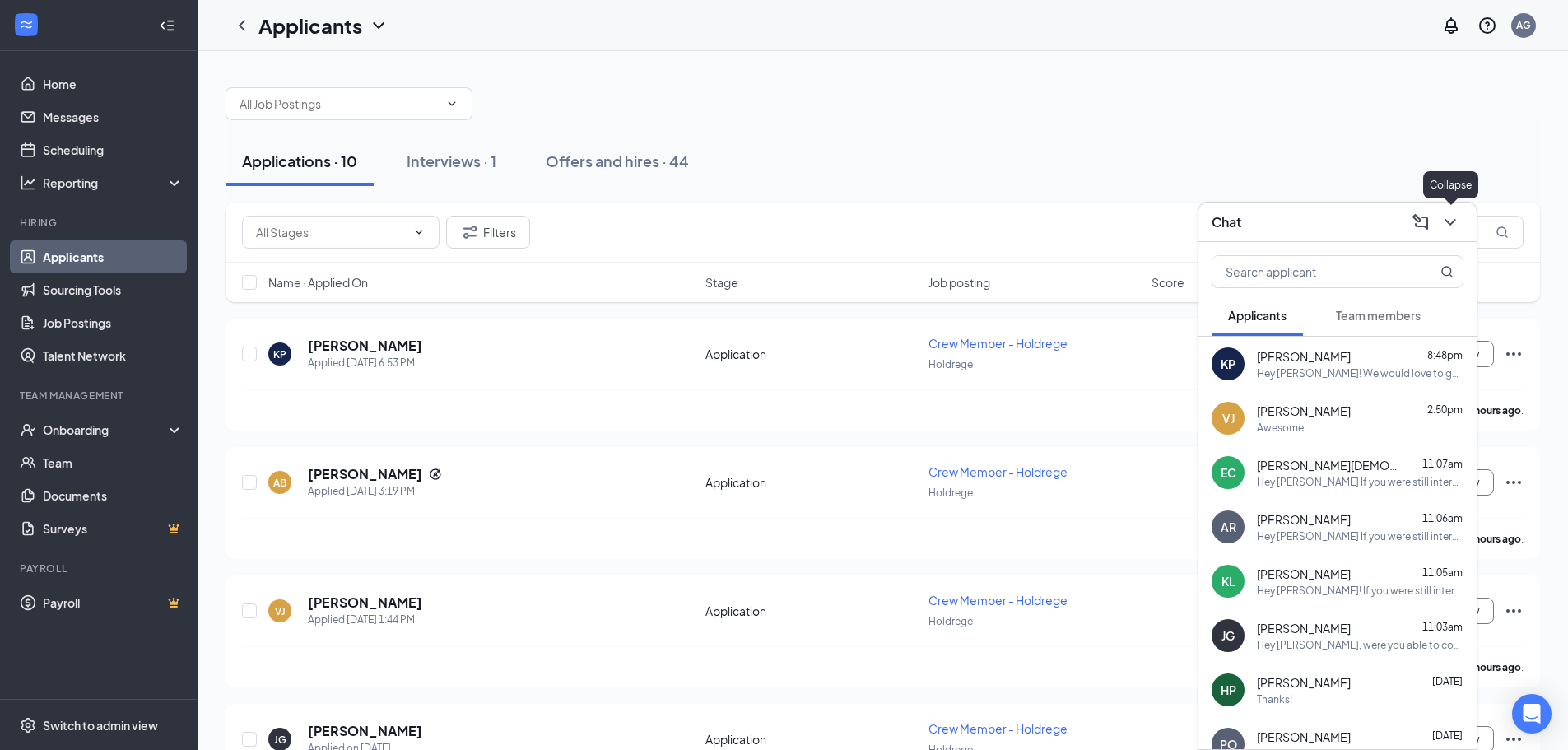
click at [1456, 230] on icon "ChevronDown" at bounding box center [1451, 222] width 20 height 20
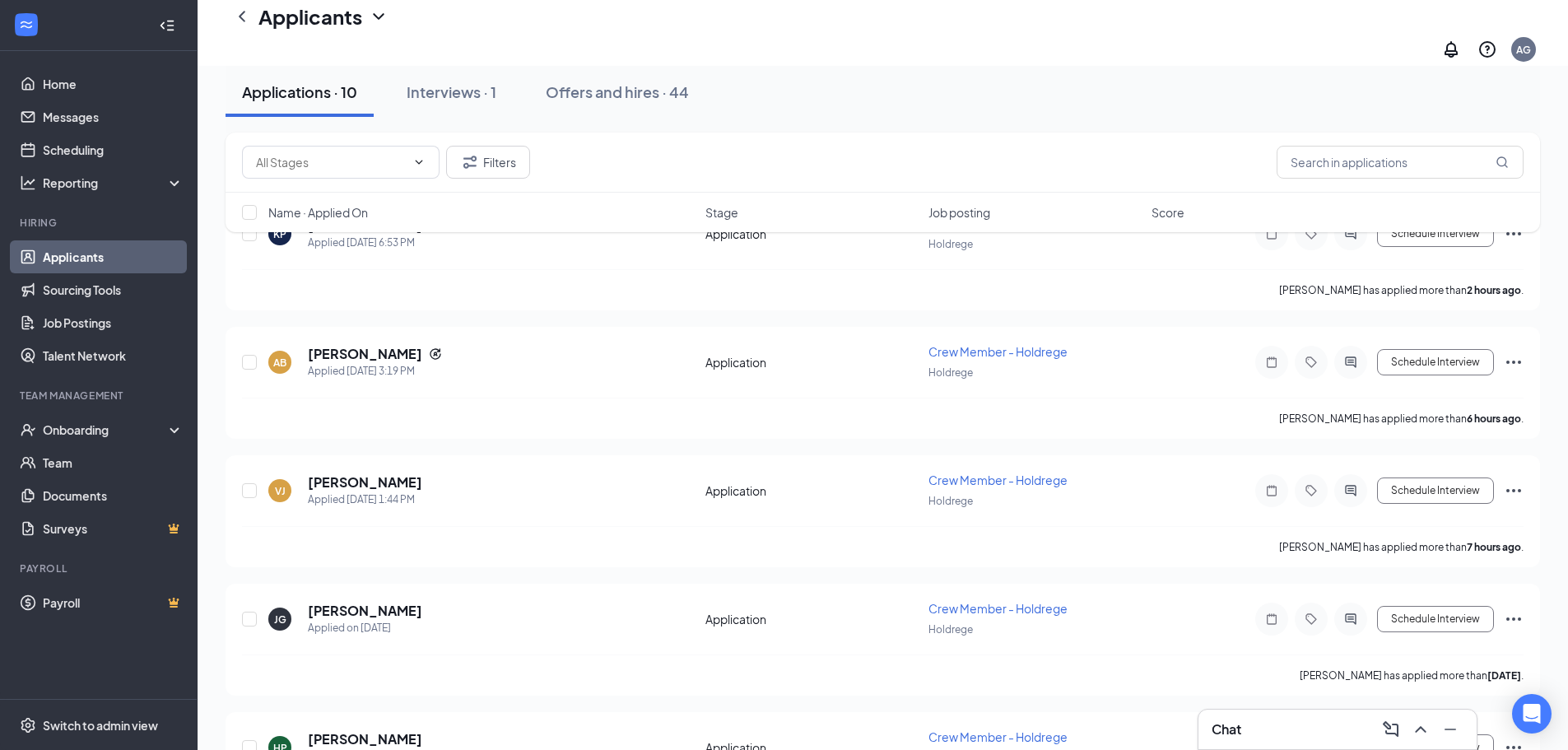
scroll to position [164, 0]
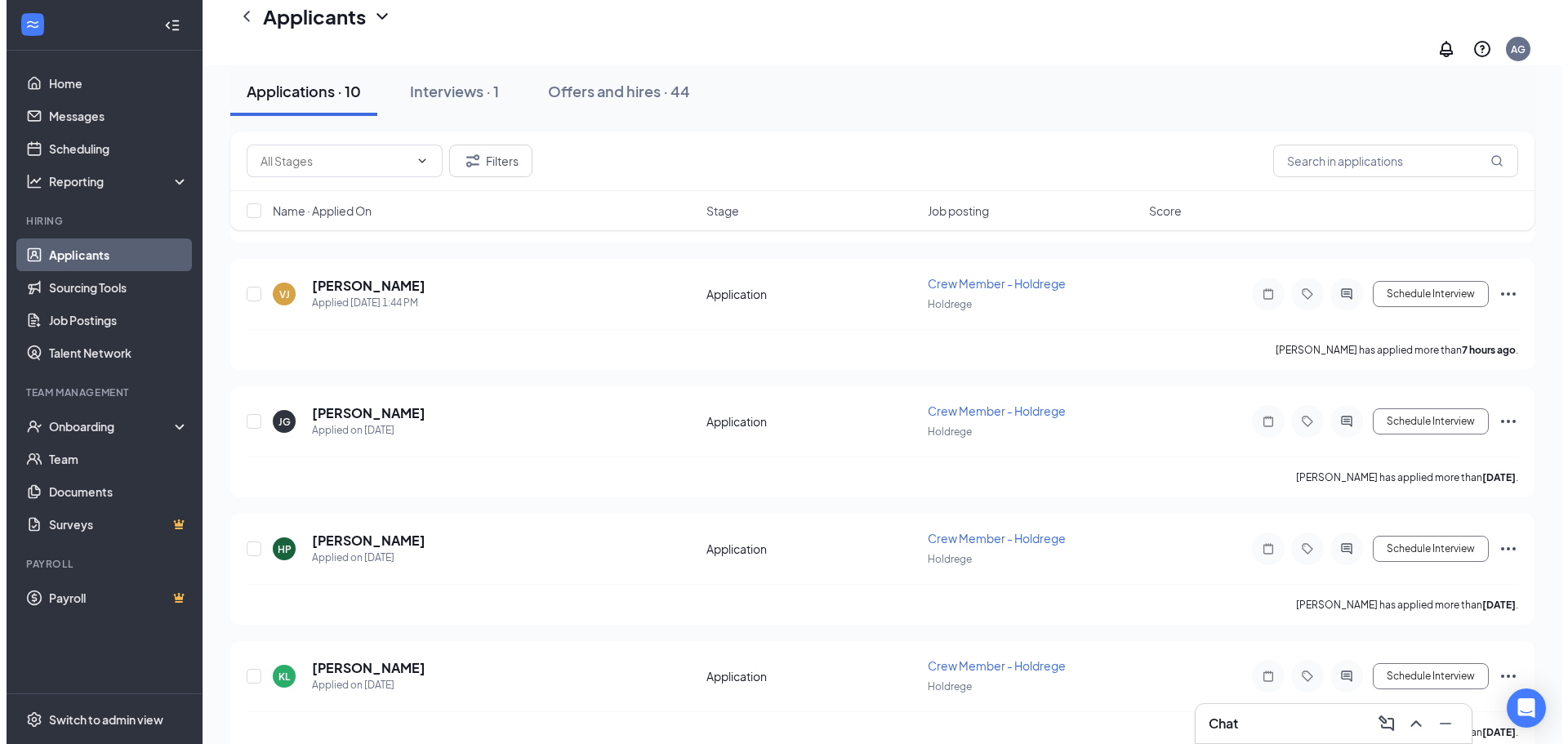
scroll to position [0, 0]
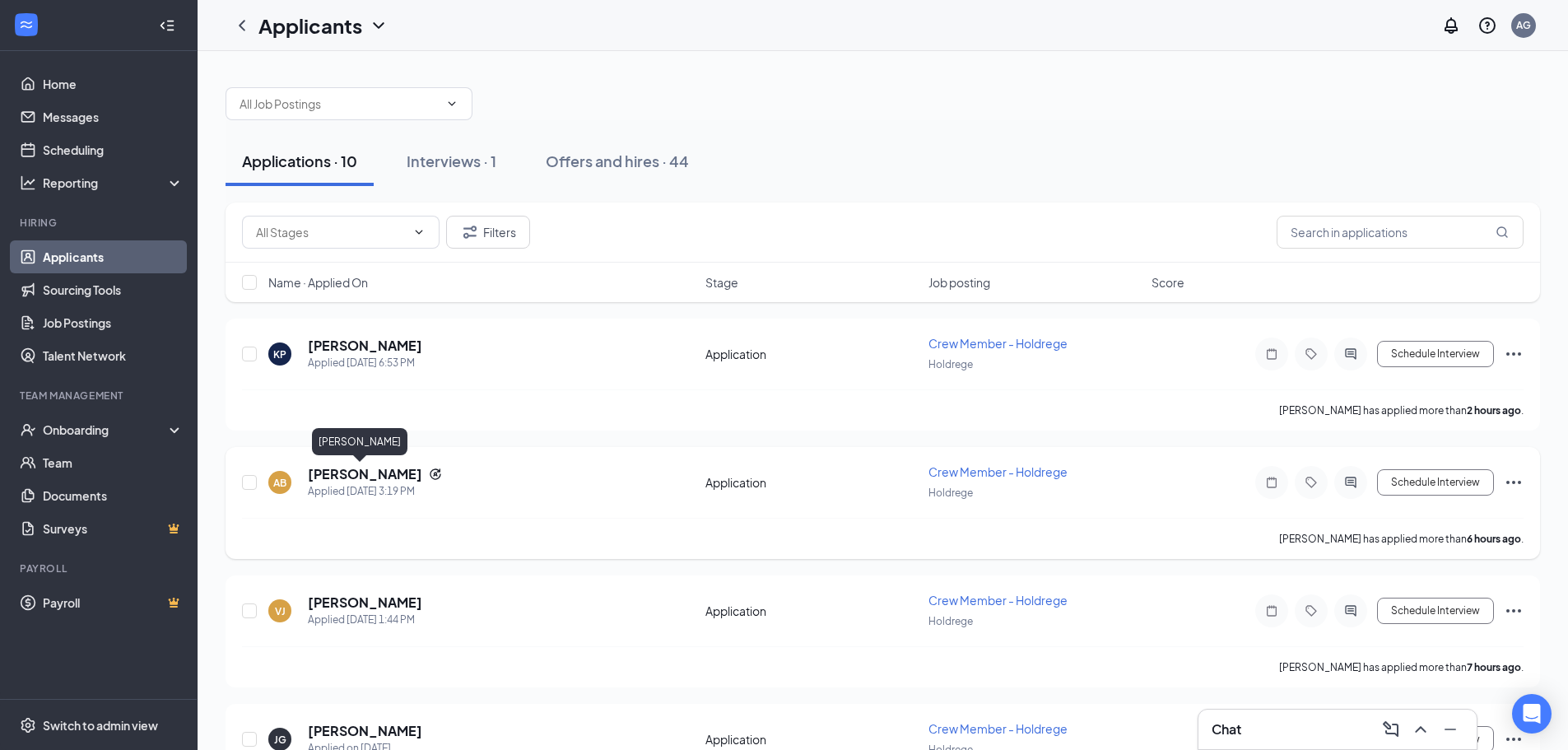
click at [343, 475] on h5 "[PERSON_NAME]" at bounding box center [365, 474] width 115 height 18
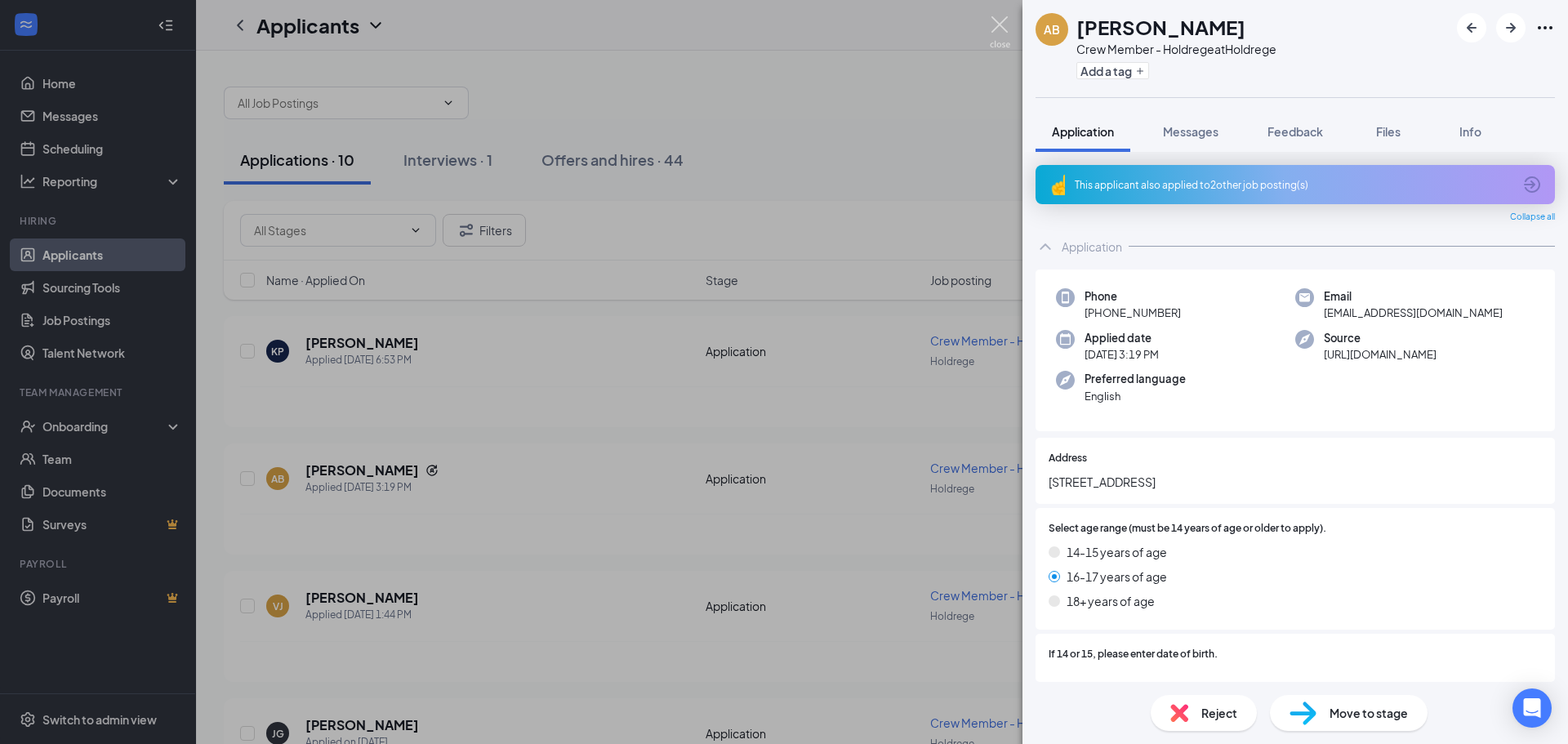
click at [999, 39] on img at bounding box center [999, 32] width 20 height 32
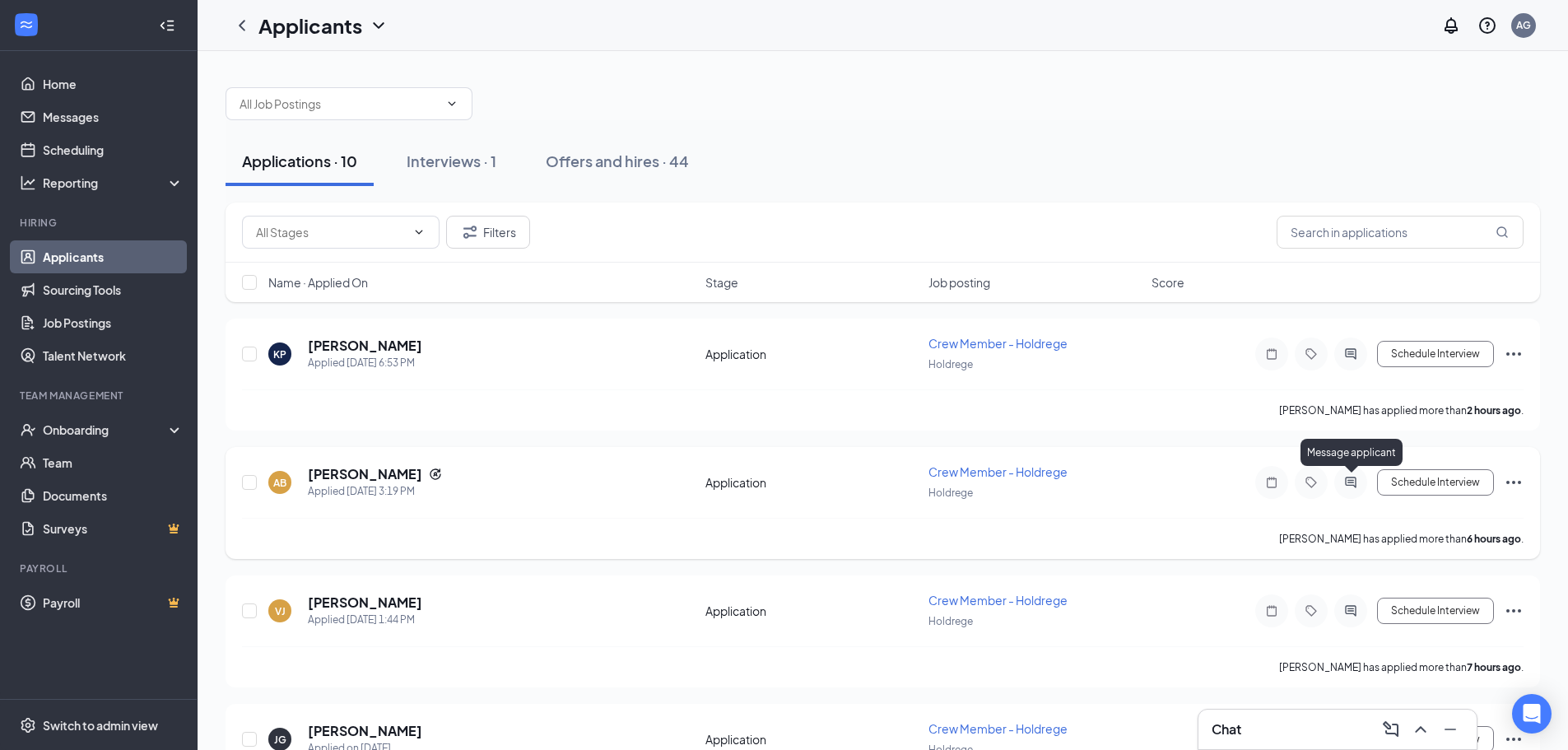
click at [1354, 482] on icon "ActiveChat" at bounding box center [1351, 482] width 20 height 13
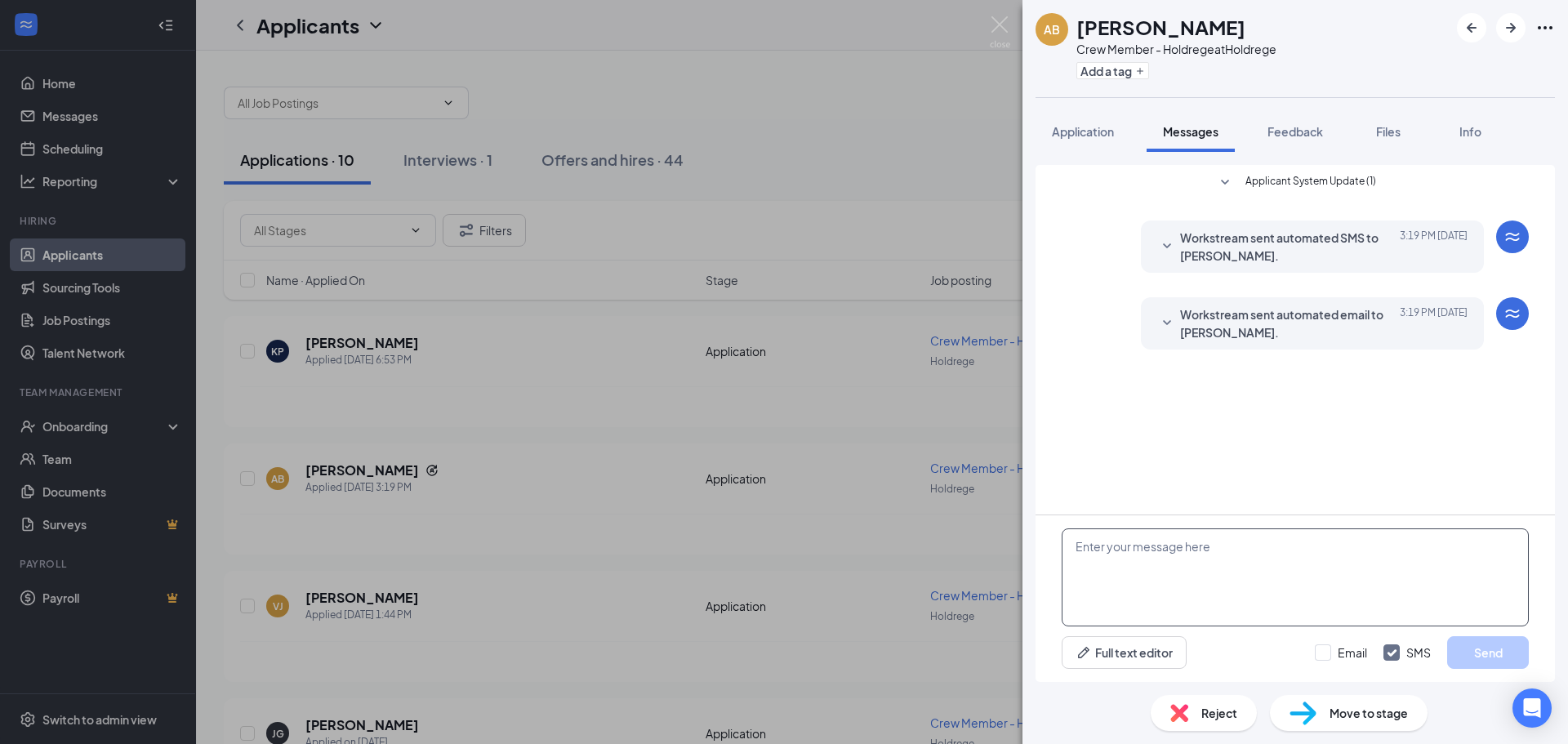
click at [1208, 578] on textarea at bounding box center [1295, 578] width 467 height 98
click at [995, 25] on img at bounding box center [999, 32] width 20 height 32
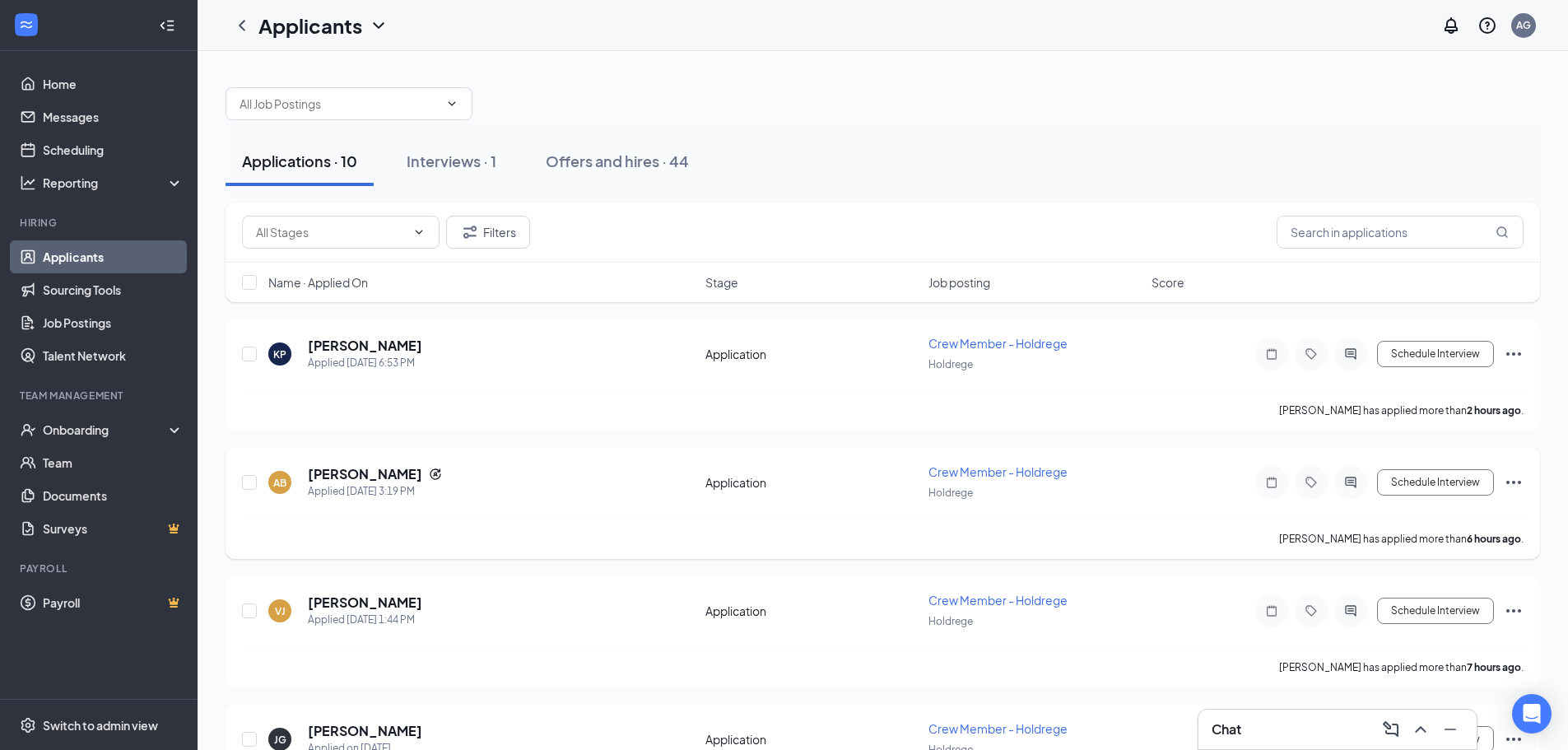
click at [277, 486] on div "AB" at bounding box center [280, 482] width 13 height 14
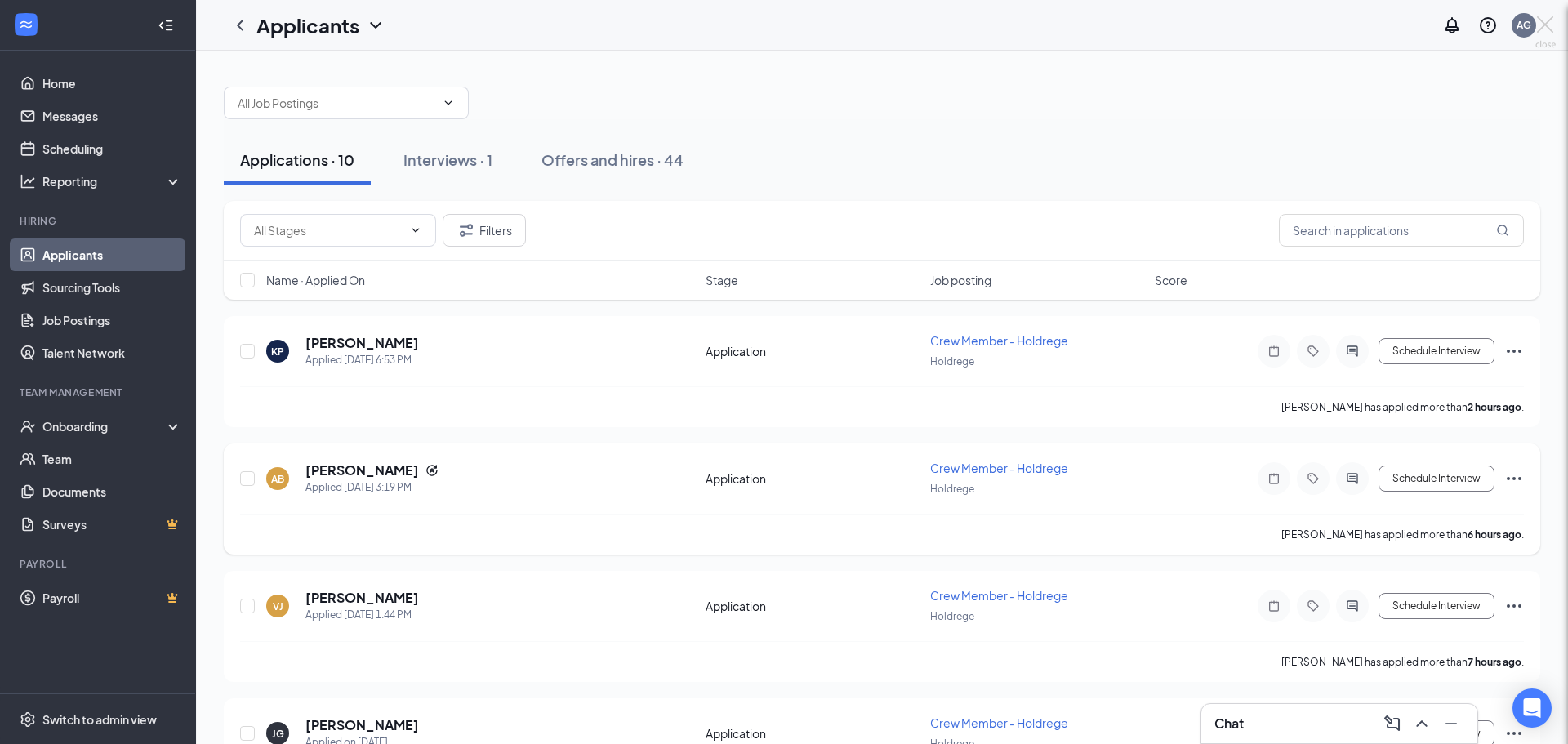
click at [357, 475] on div "AB [PERSON_NAME] Crew Member - Holdrege at Holdrege Add a tag Application Messa…" at bounding box center [784, 372] width 1568 height 744
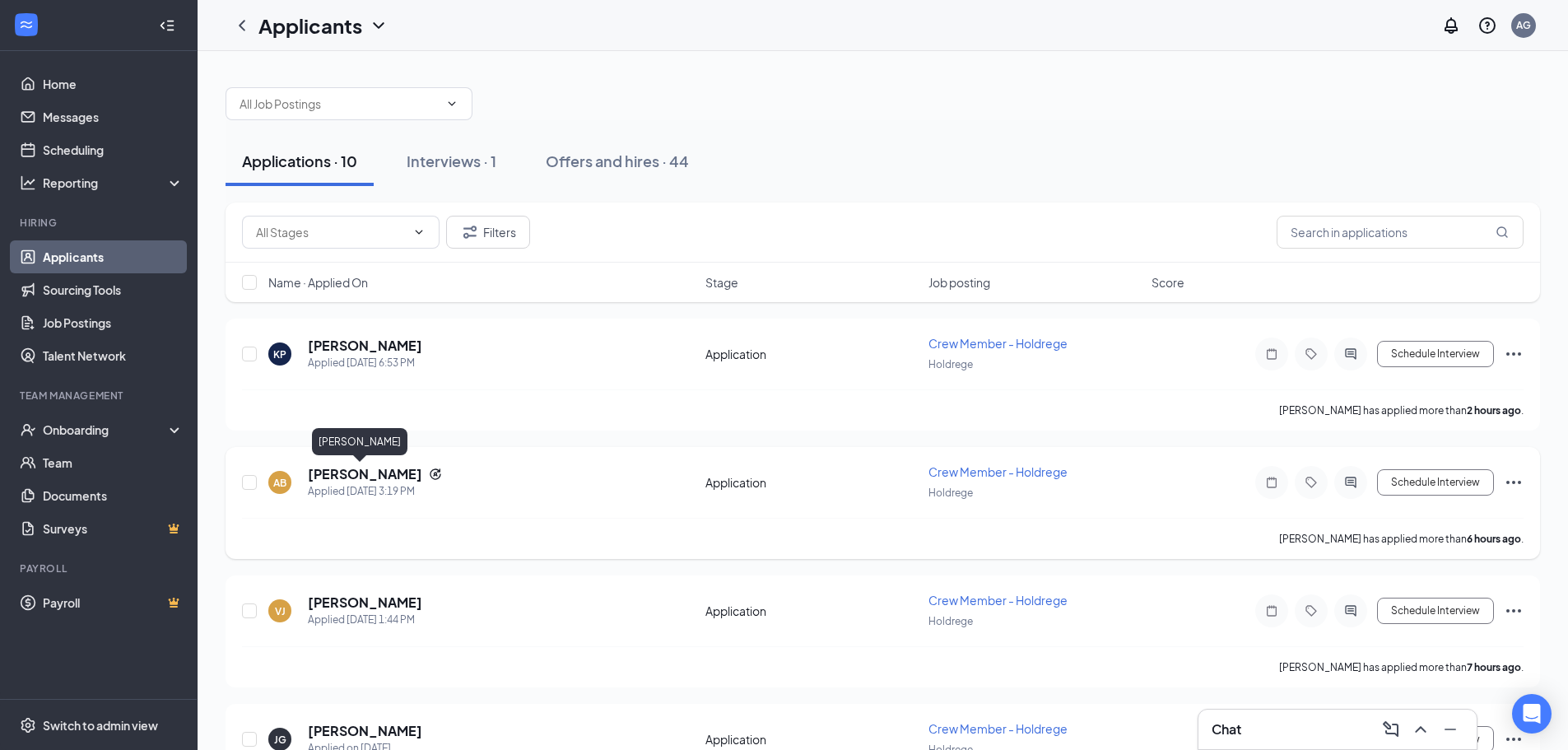
click at [380, 474] on h5 "[PERSON_NAME]" at bounding box center [365, 474] width 115 height 18
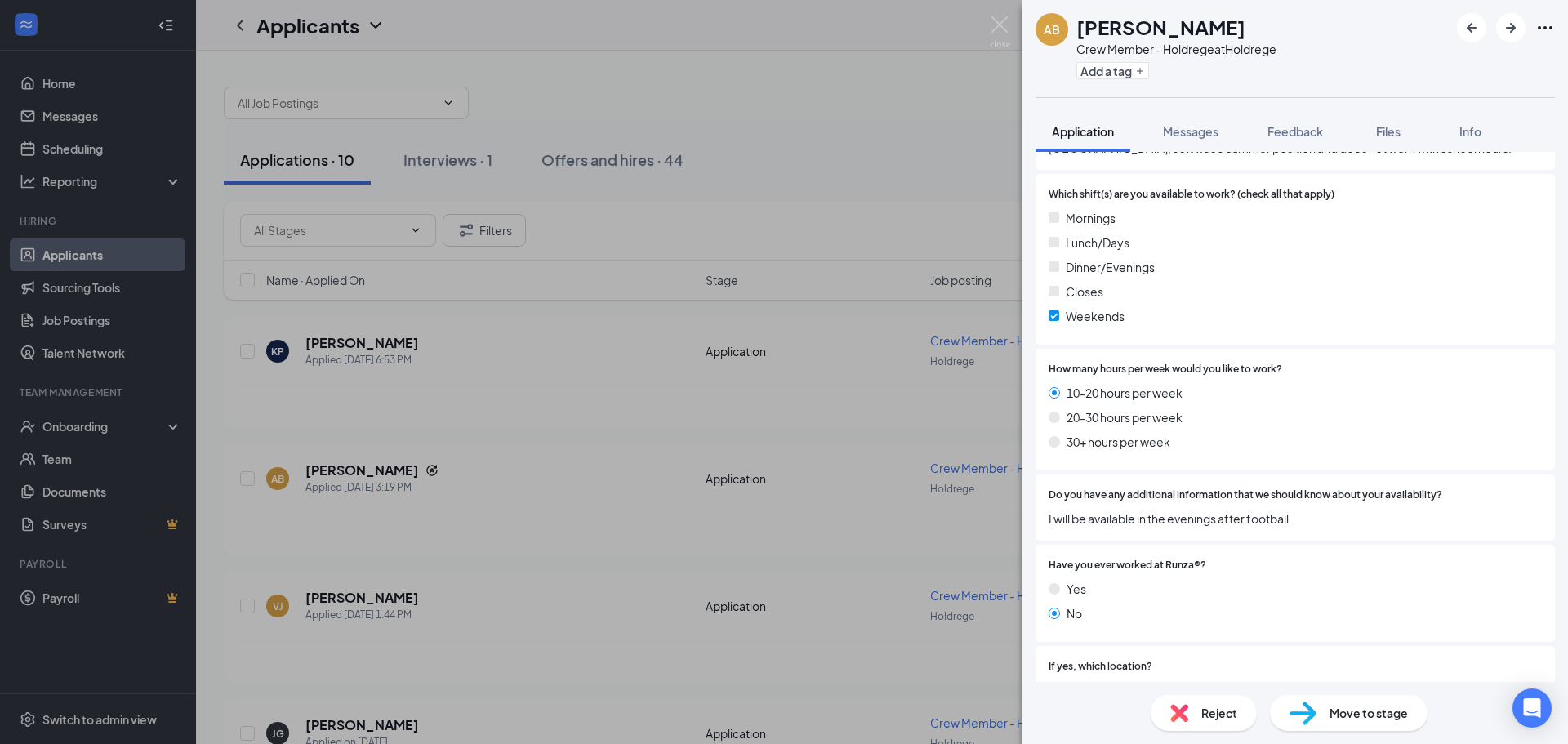
scroll to position [981, 0]
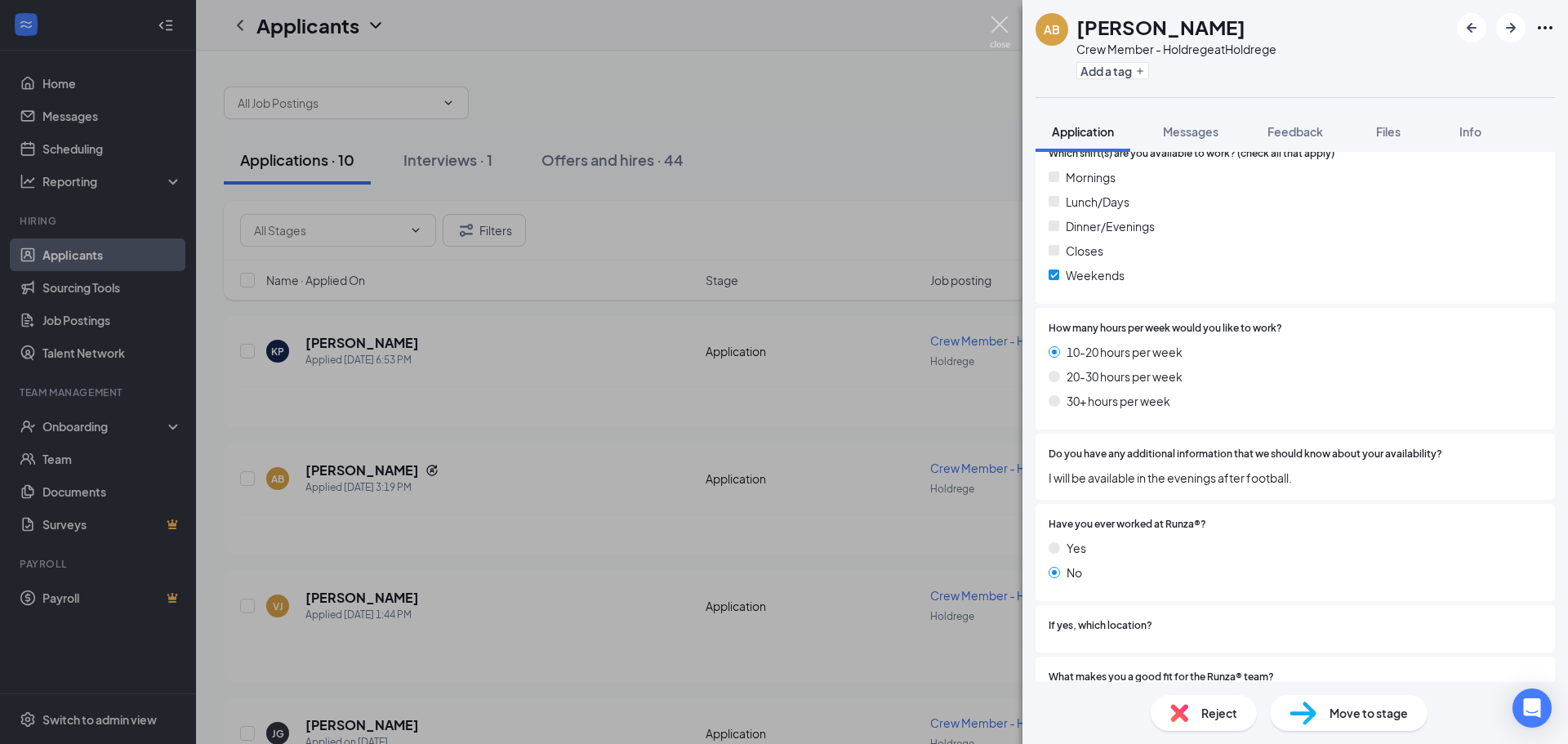
click at [989, 31] on div "AB [PERSON_NAME] Crew Member - Holdrege at Holdrege Add a tag Application Messa…" at bounding box center [784, 372] width 1568 height 744
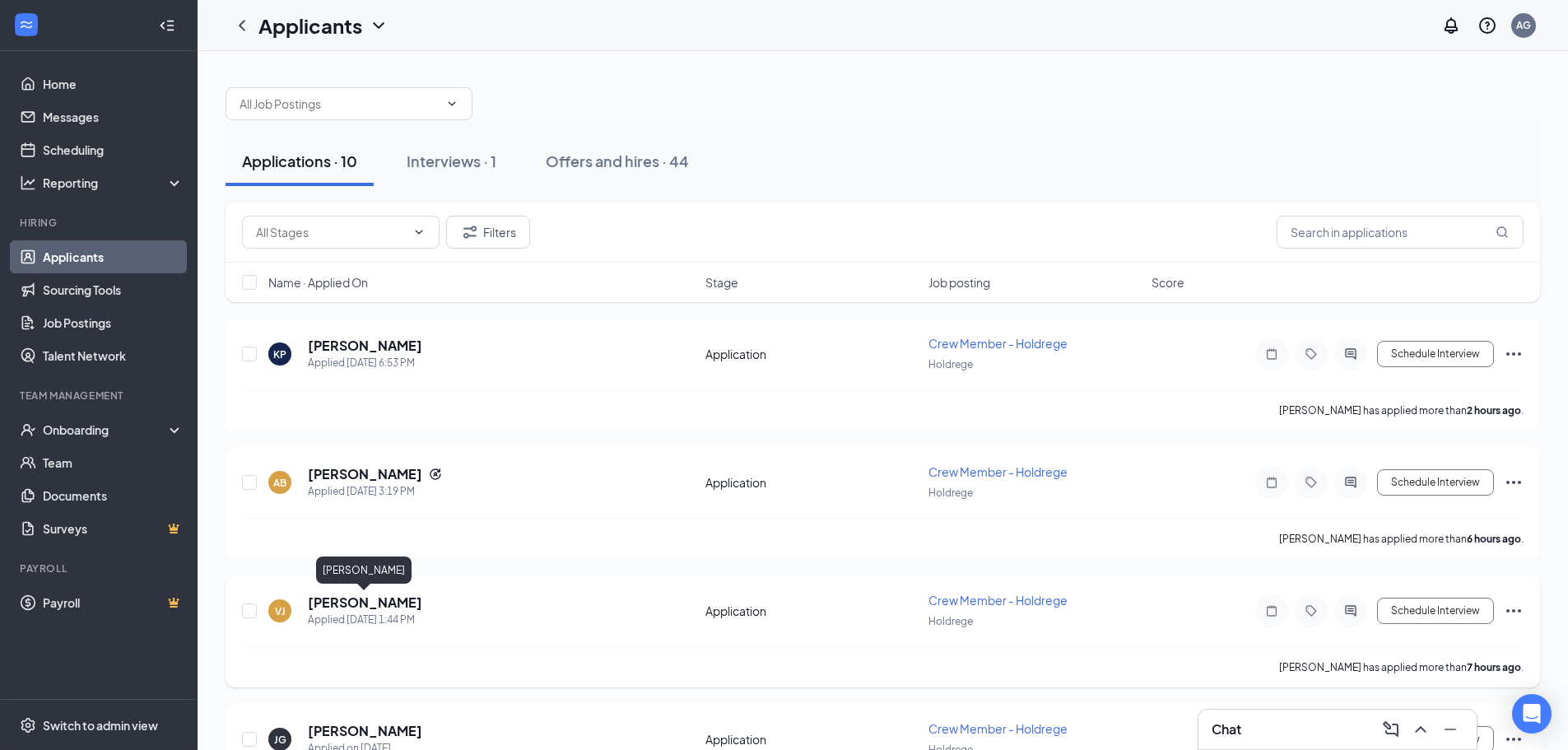
click at [342, 605] on h5 "[PERSON_NAME]" at bounding box center [365, 603] width 115 height 18
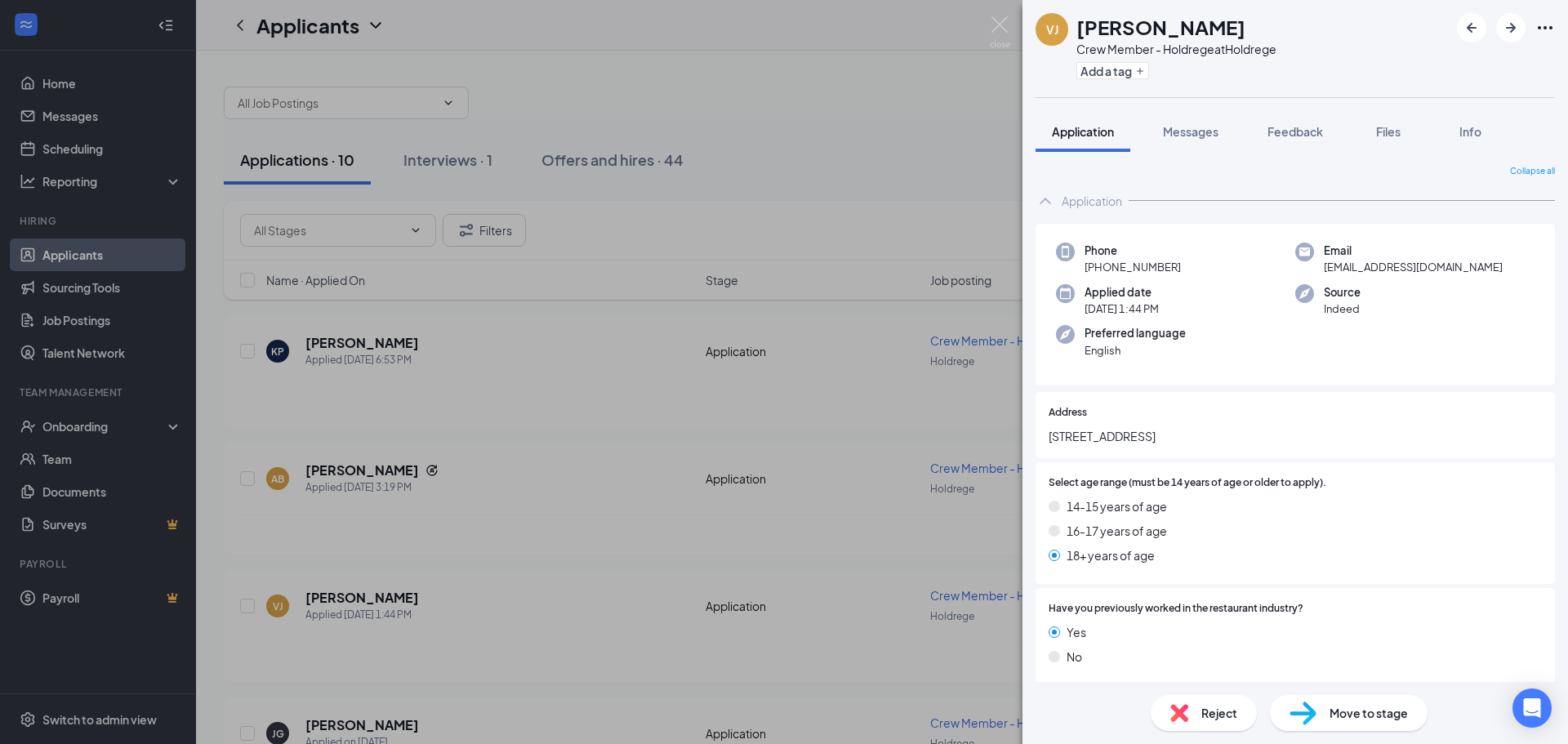
click at [990, 20] on img at bounding box center [999, 32] width 20 height 32
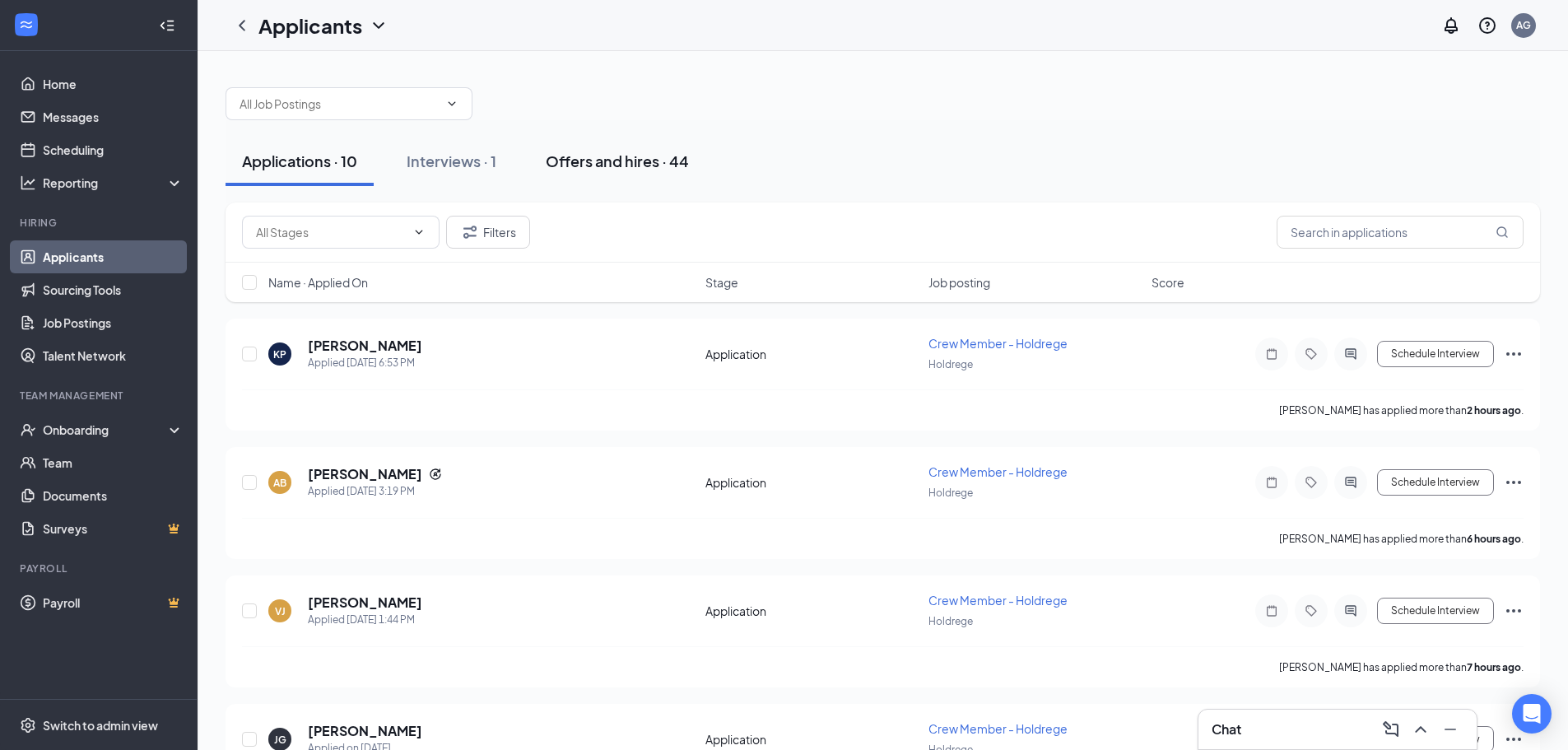
click at [592, 153] on div "Offers and hires · 44" at bounding box center [617, 160] width 143 height 21
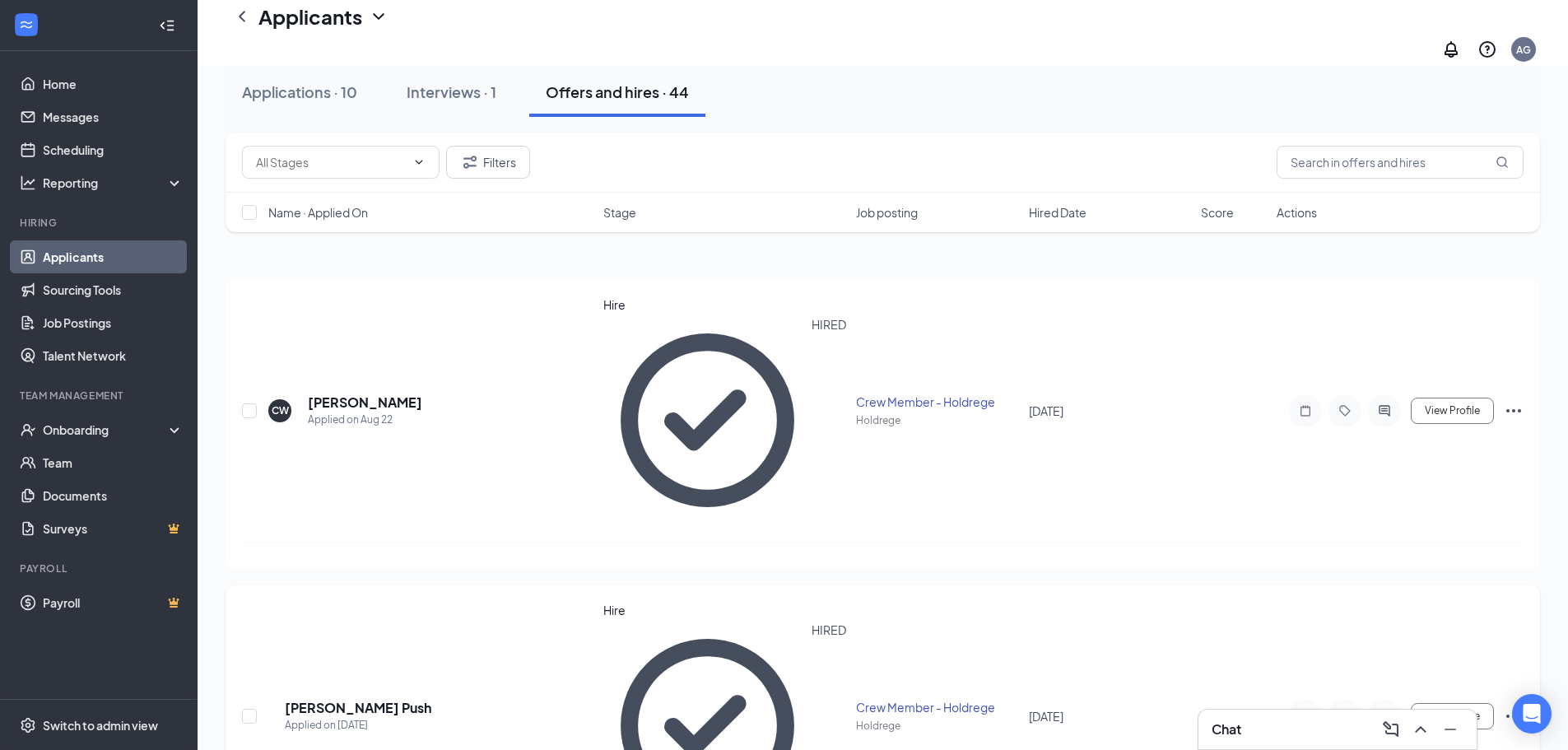
scroll to position [83, 0]
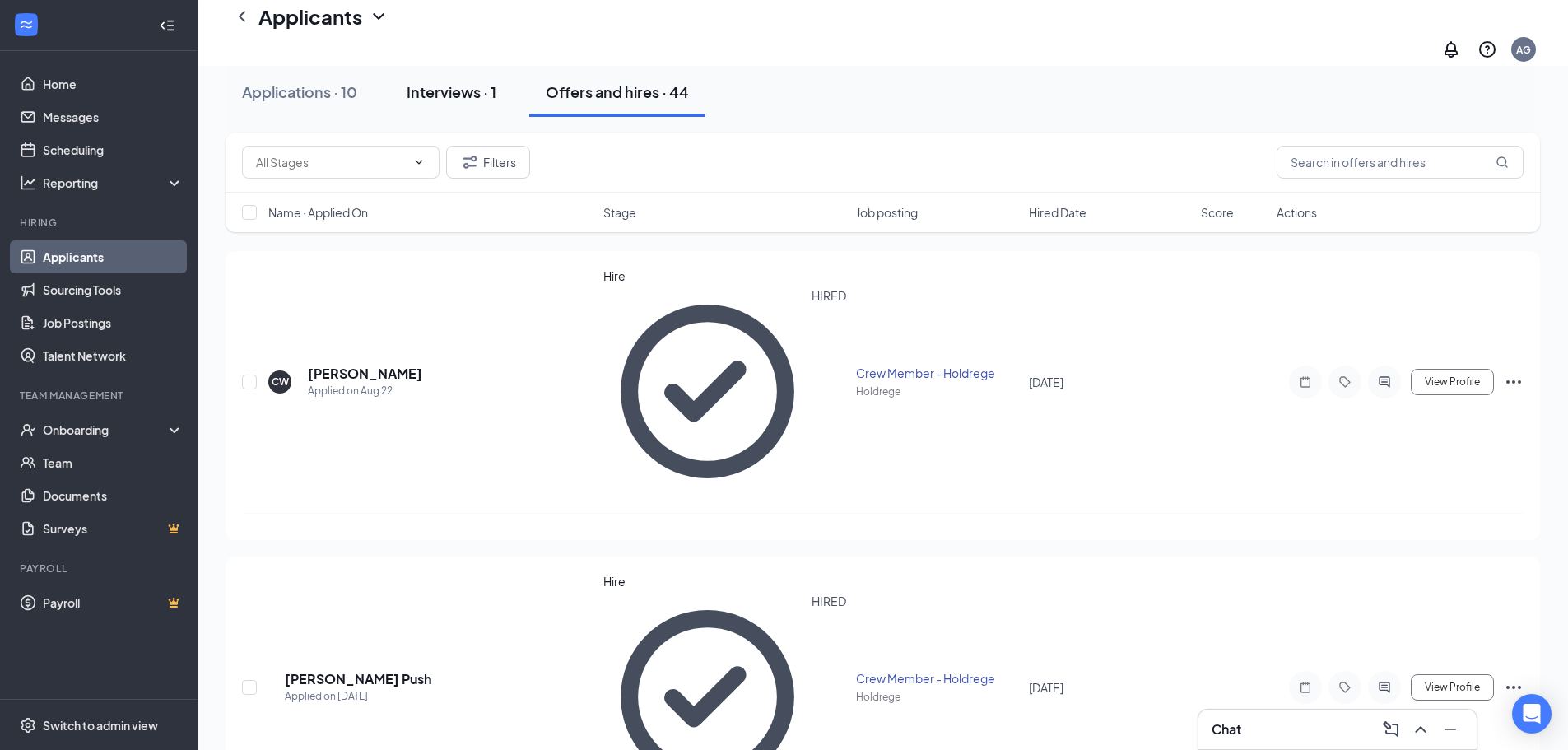
click at [443, 97] on div "Interviews · 1" at bounding box center [452, 92] width 90 height 21
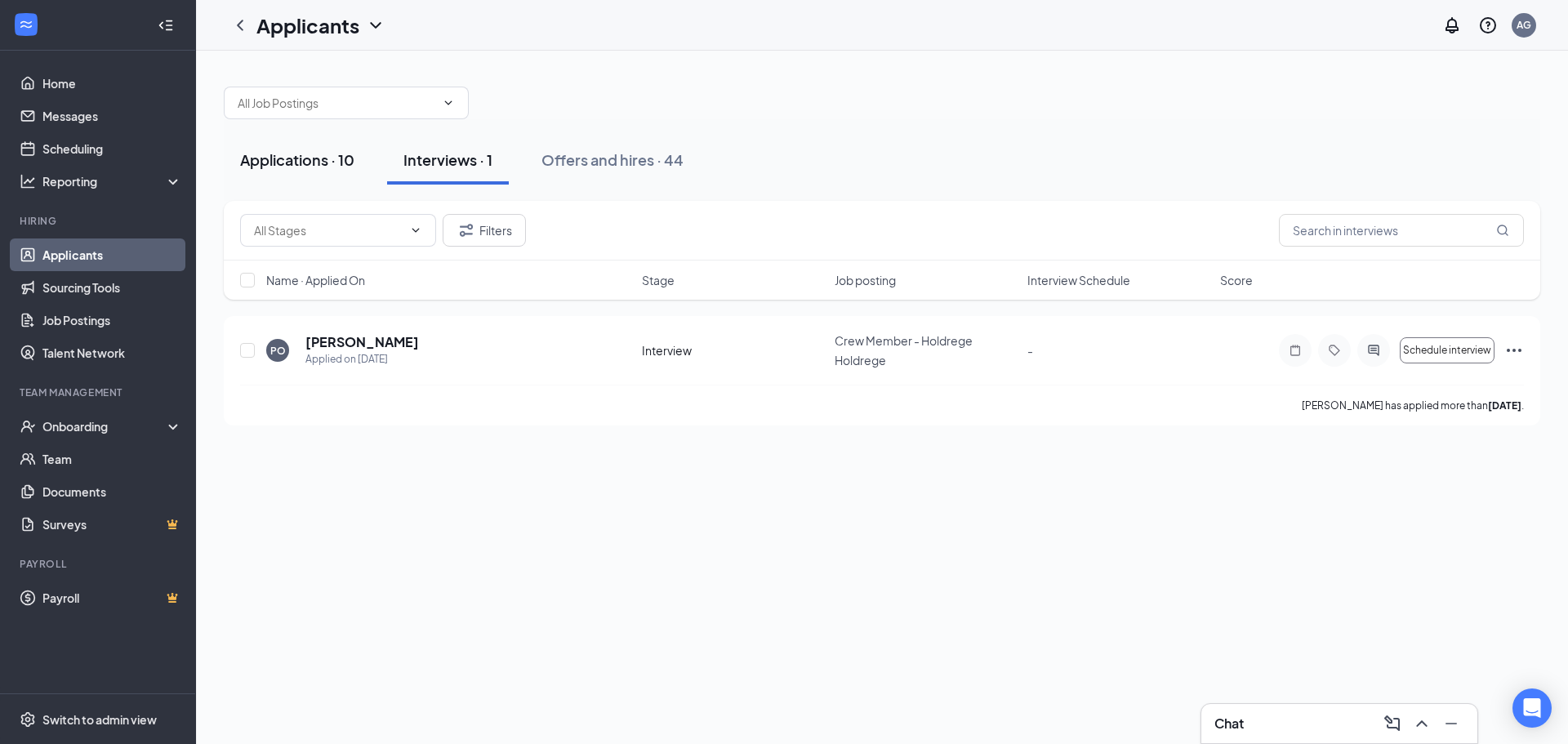
click at [307, 168] on div "Applications · 10" at bounding box center [297, 159] width 115 height 20
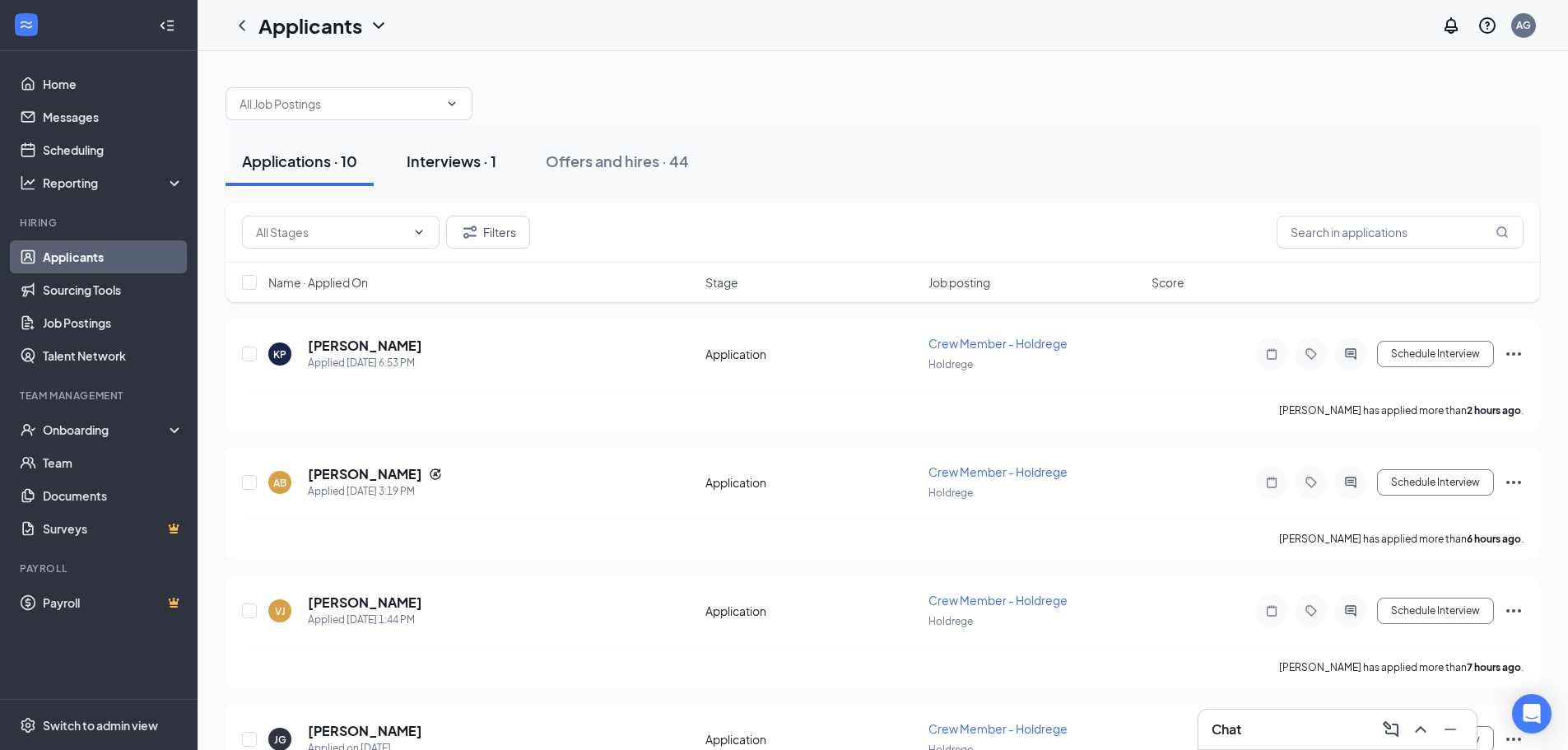
click at [429, 162] on div "Interviews · 1" at bounding box center [452, 160] width 90 height 21
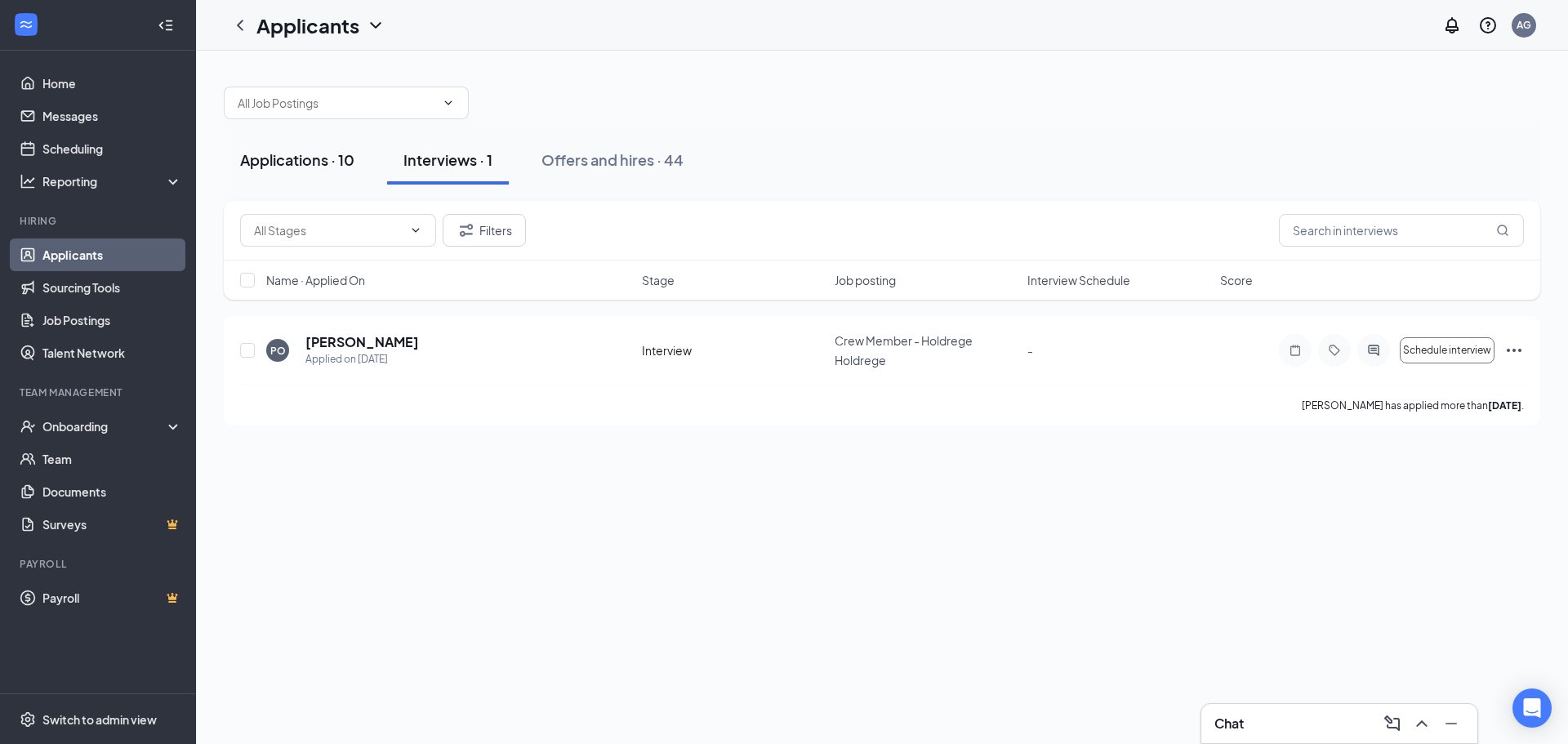
click at [316, 160] on div "Applications · 10" at bounding box center [297, 159] width 115 height 20
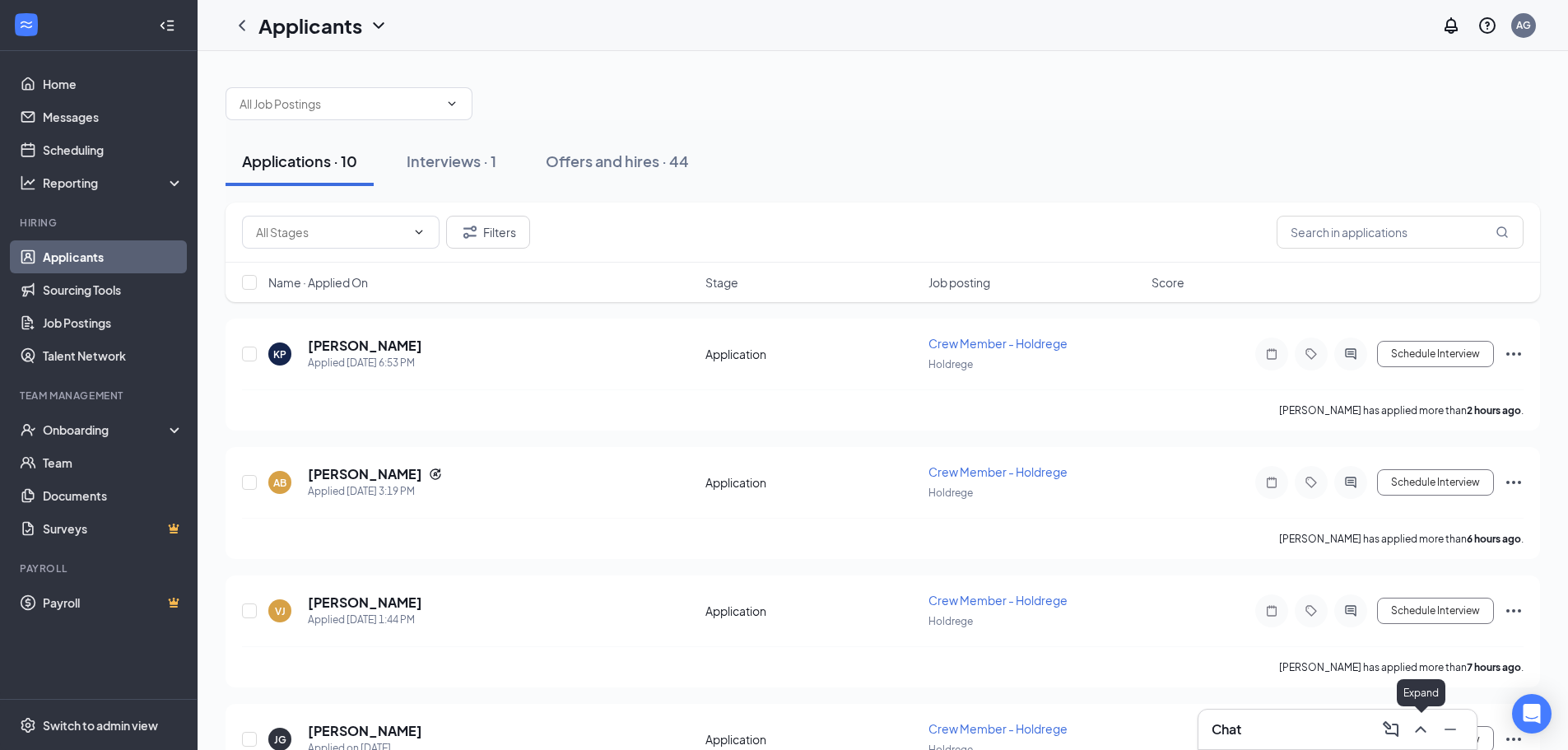
click at [1420, 736] on icon "ChevronUp" at bounding box center [1421, 729] width 20 height 20
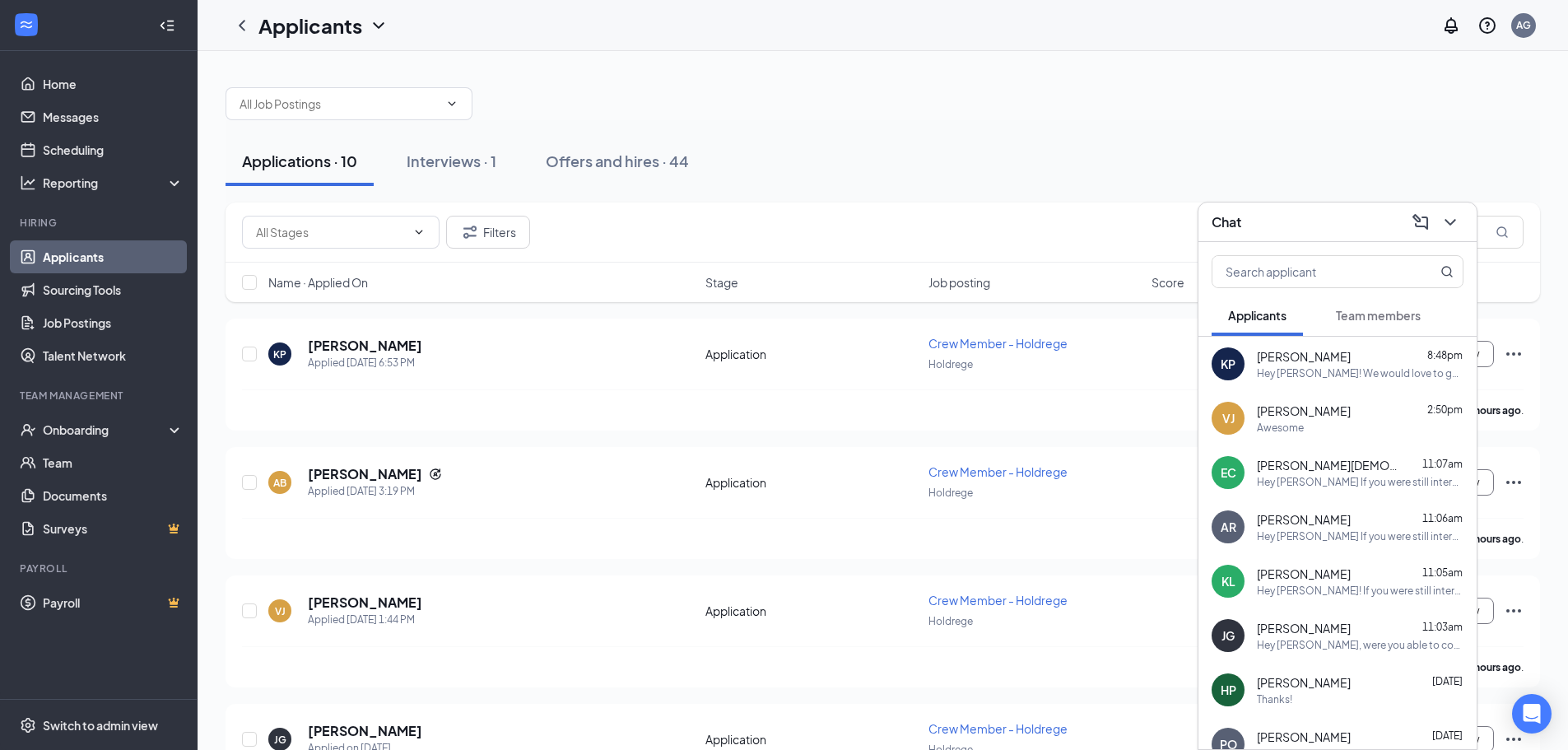
click at [1322, 386] on div "KP [PERSON_NAME] 8:48pm Hey [PERSON_NAME]! We would love to get you in for an i…" at bounding box center [1338, 364] width 278 height 55
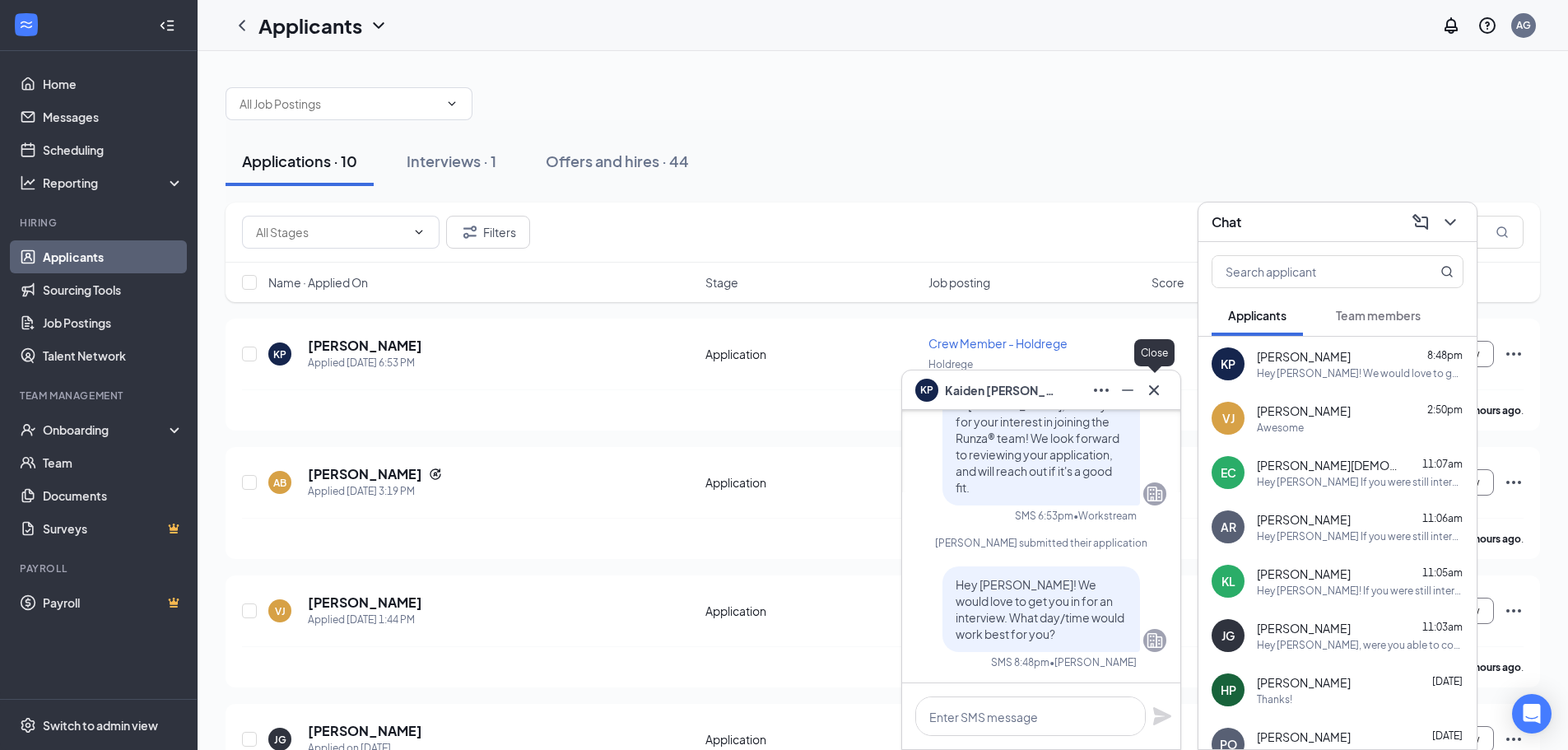
click at [1153, 392] on icon "Cross" at bounding box center [1154, 390] width 10 height 10
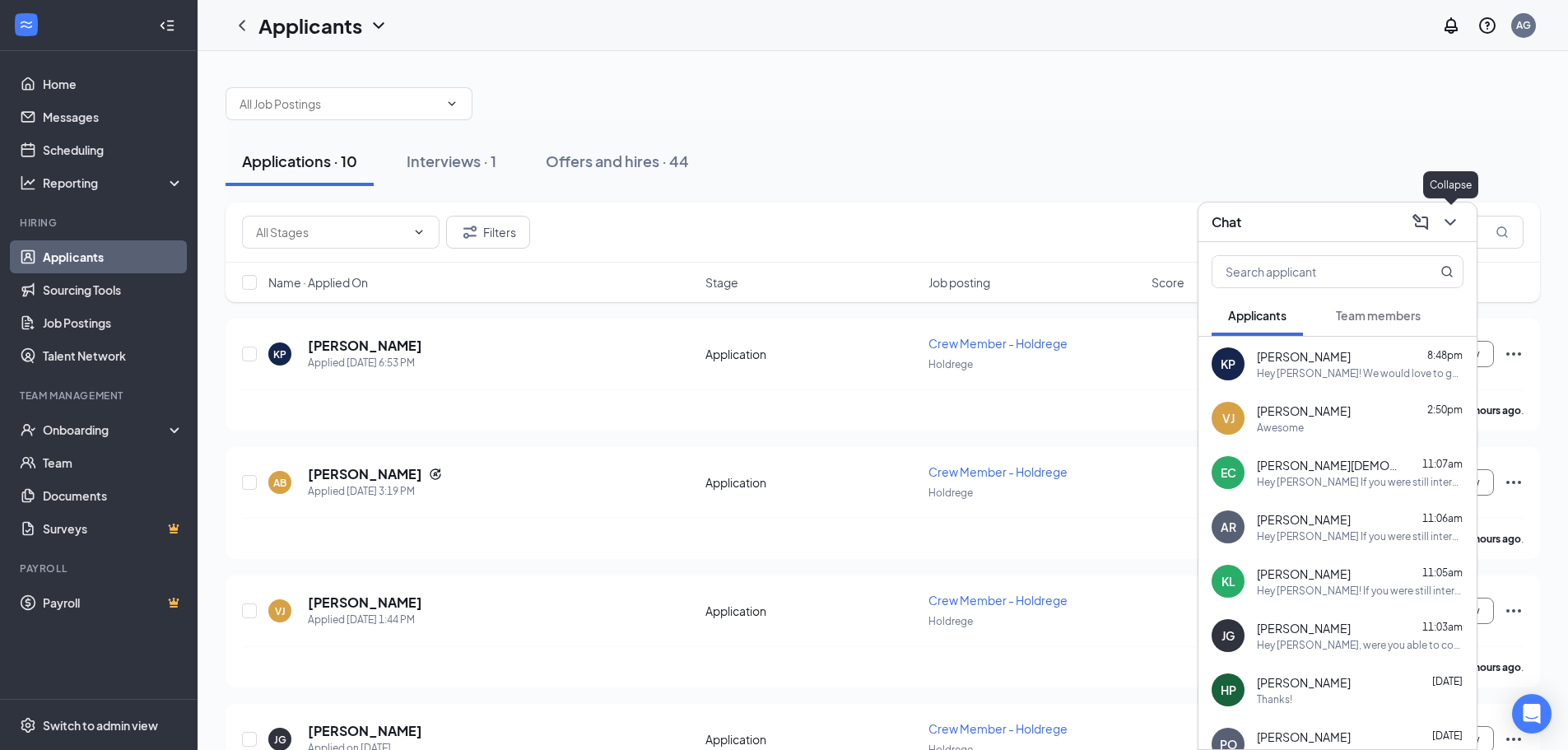
click at [1452, 216] on icon "ChevronDown" at bounding box center [1451, 222] width 20 height 20
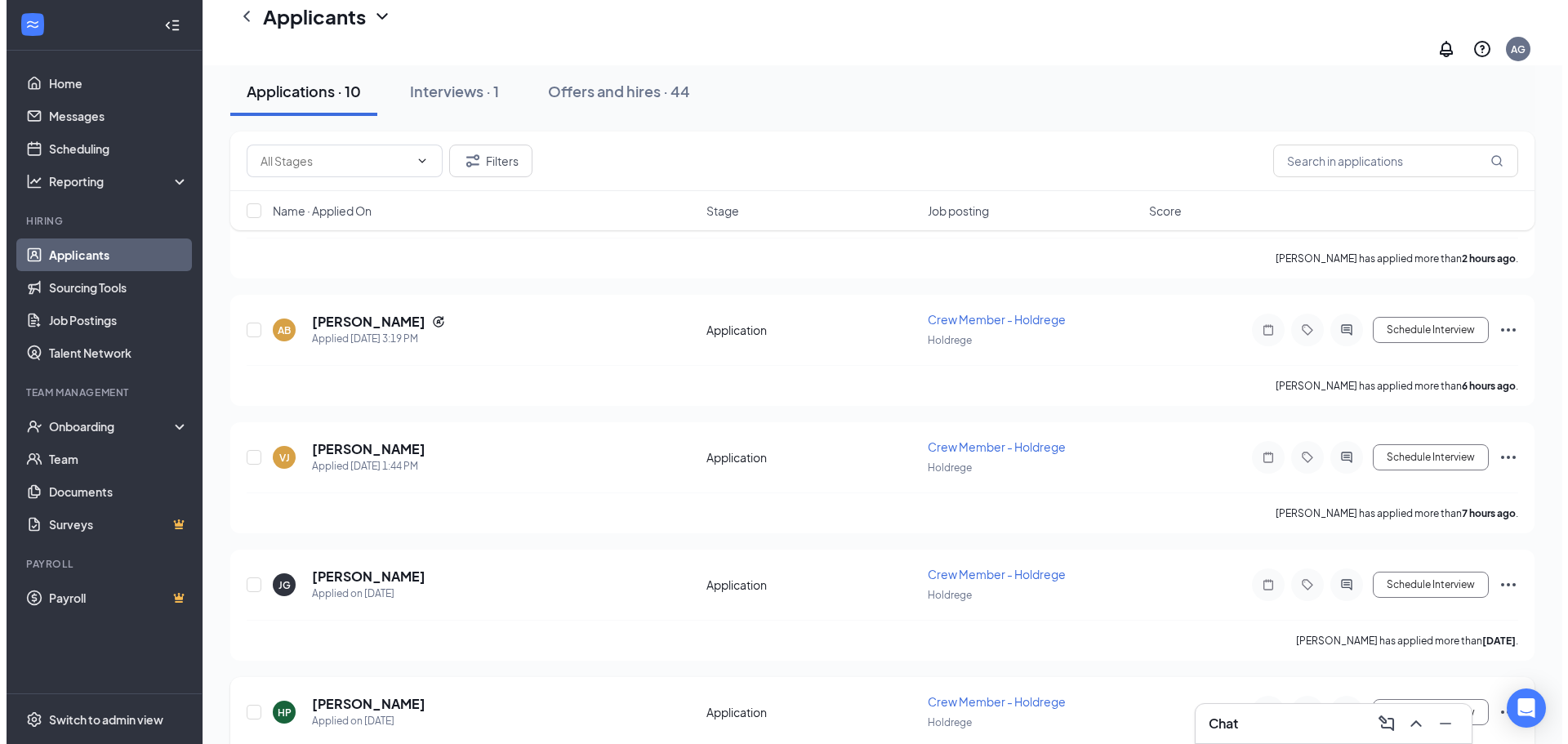
scroll to position [245, 0]
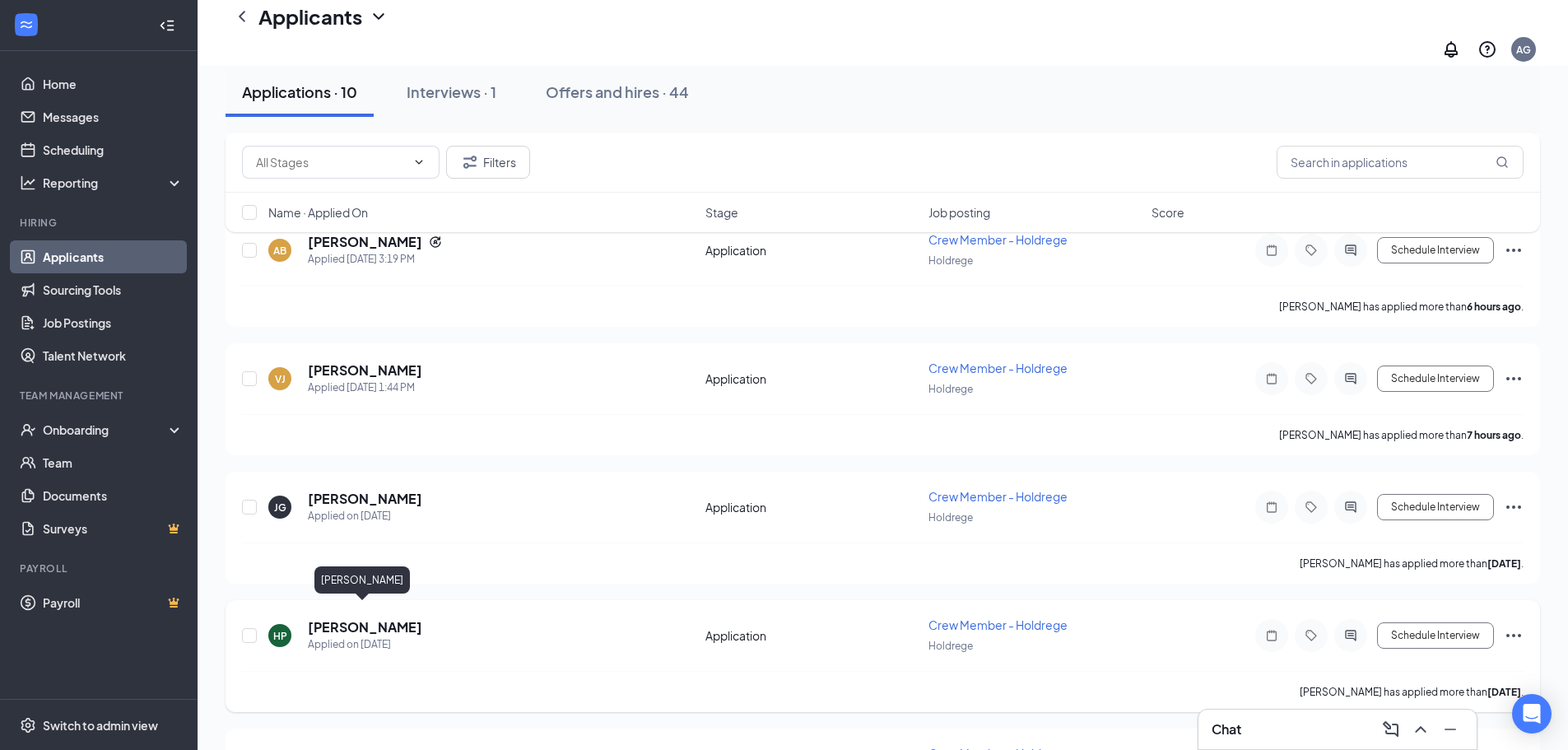
click at [328, 619] on h5 "[PERSON_NAME]" at bounding box center [365, 628] width 115 height 18
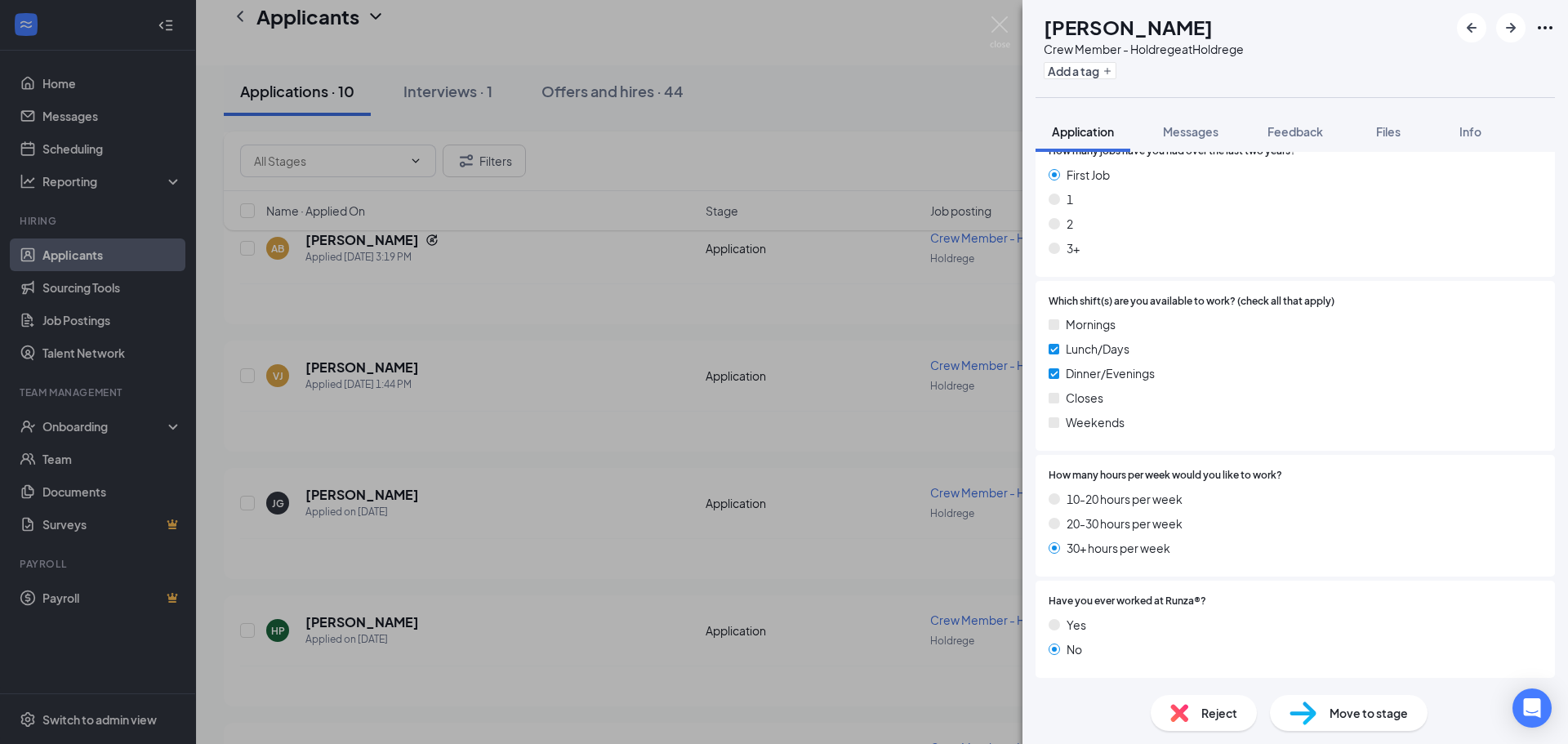
scroll to position [629, 0]
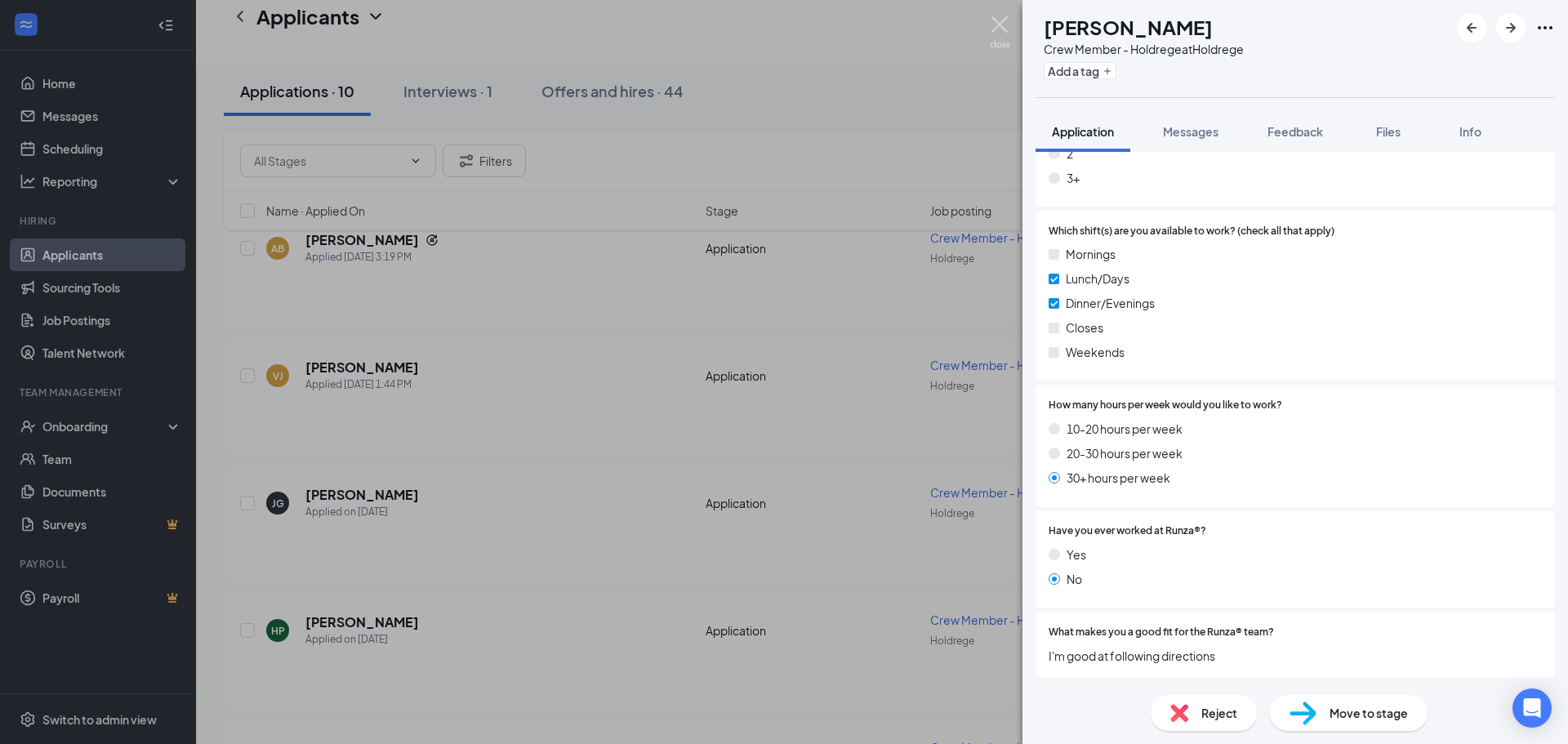
click at [1006, 20] on img at bounding box center [999, 32] width 20 height 32
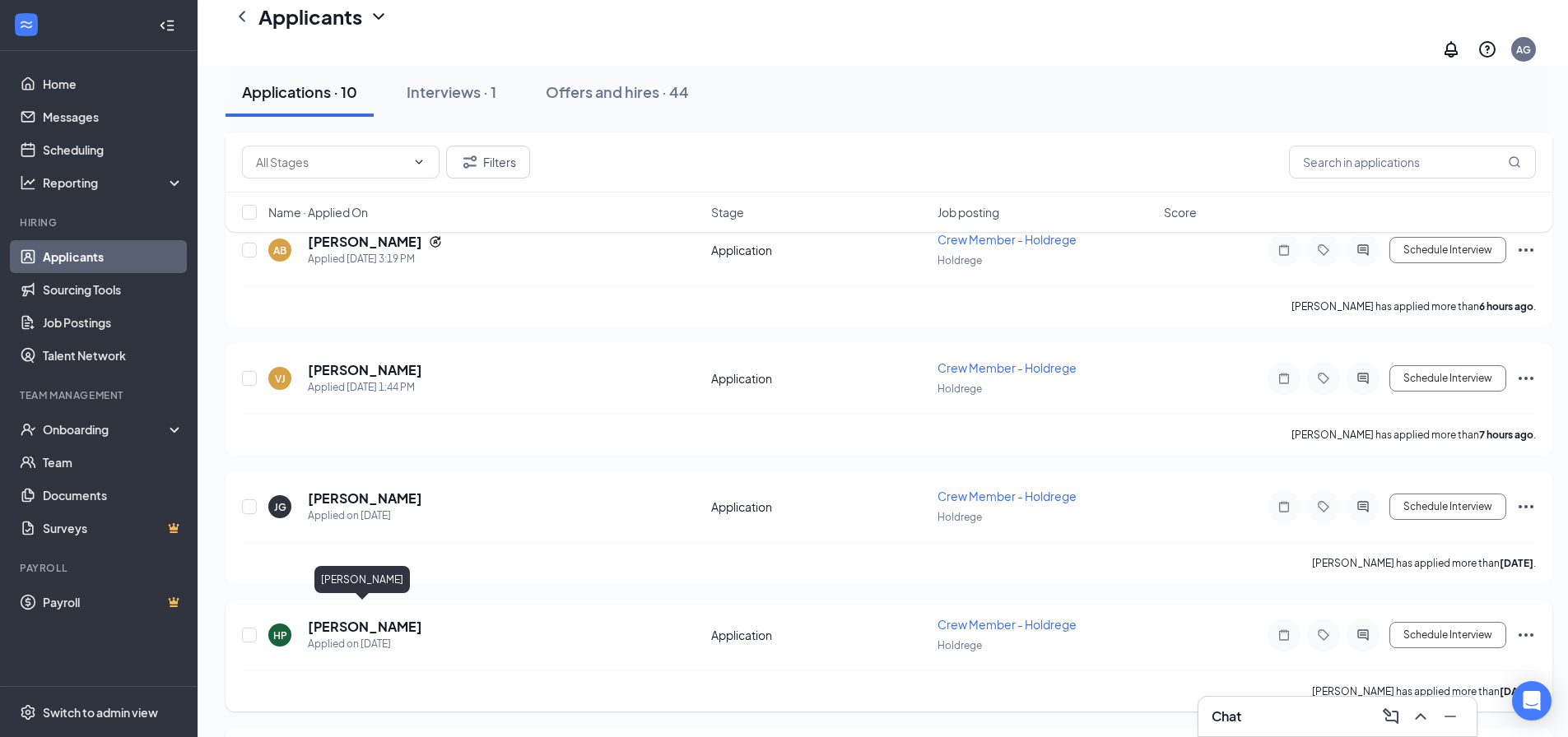
click at [328, 618] on h5 "[PERSON_NAME]" at bounding box center [365, 627] width 115 height 18
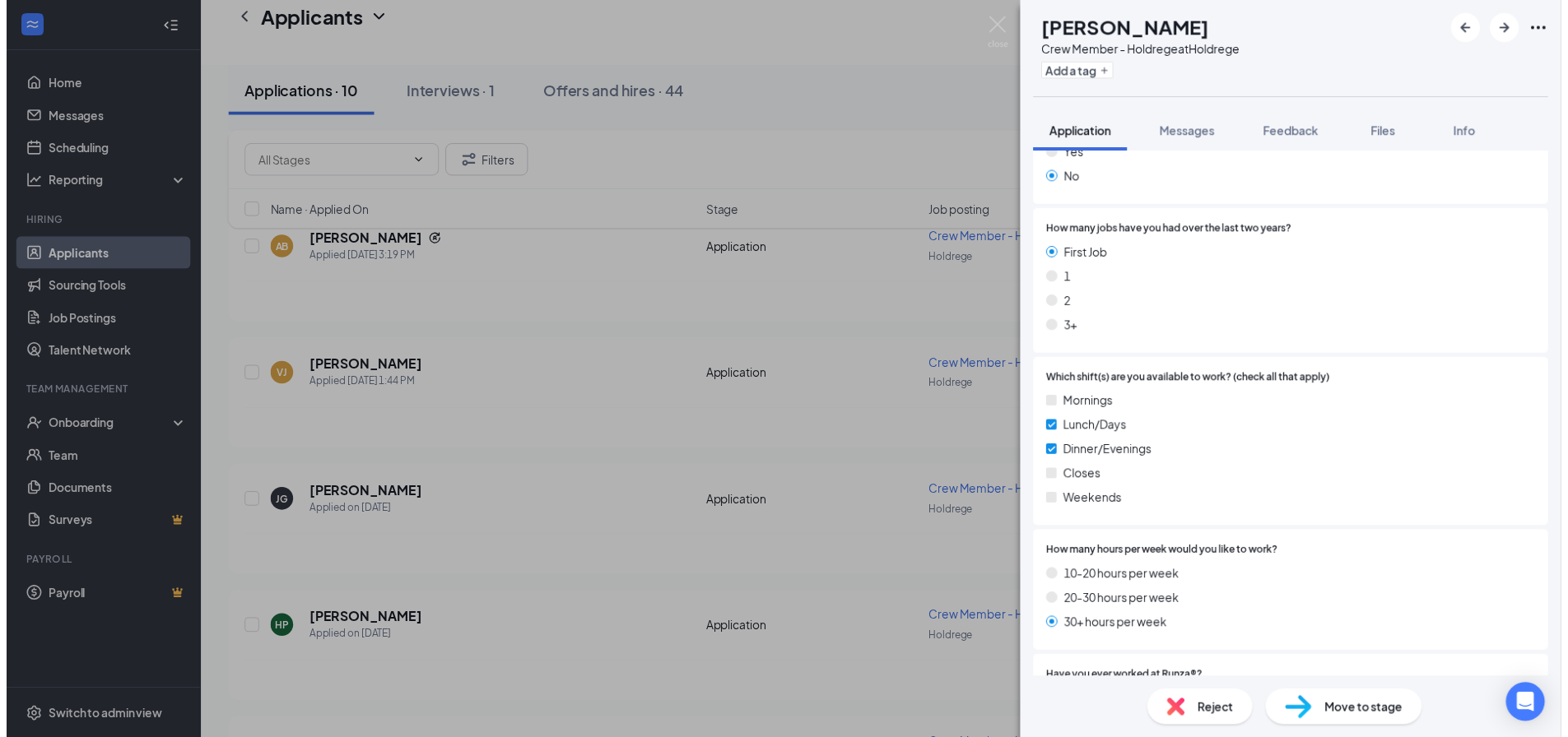
scroll to position [494, 0]
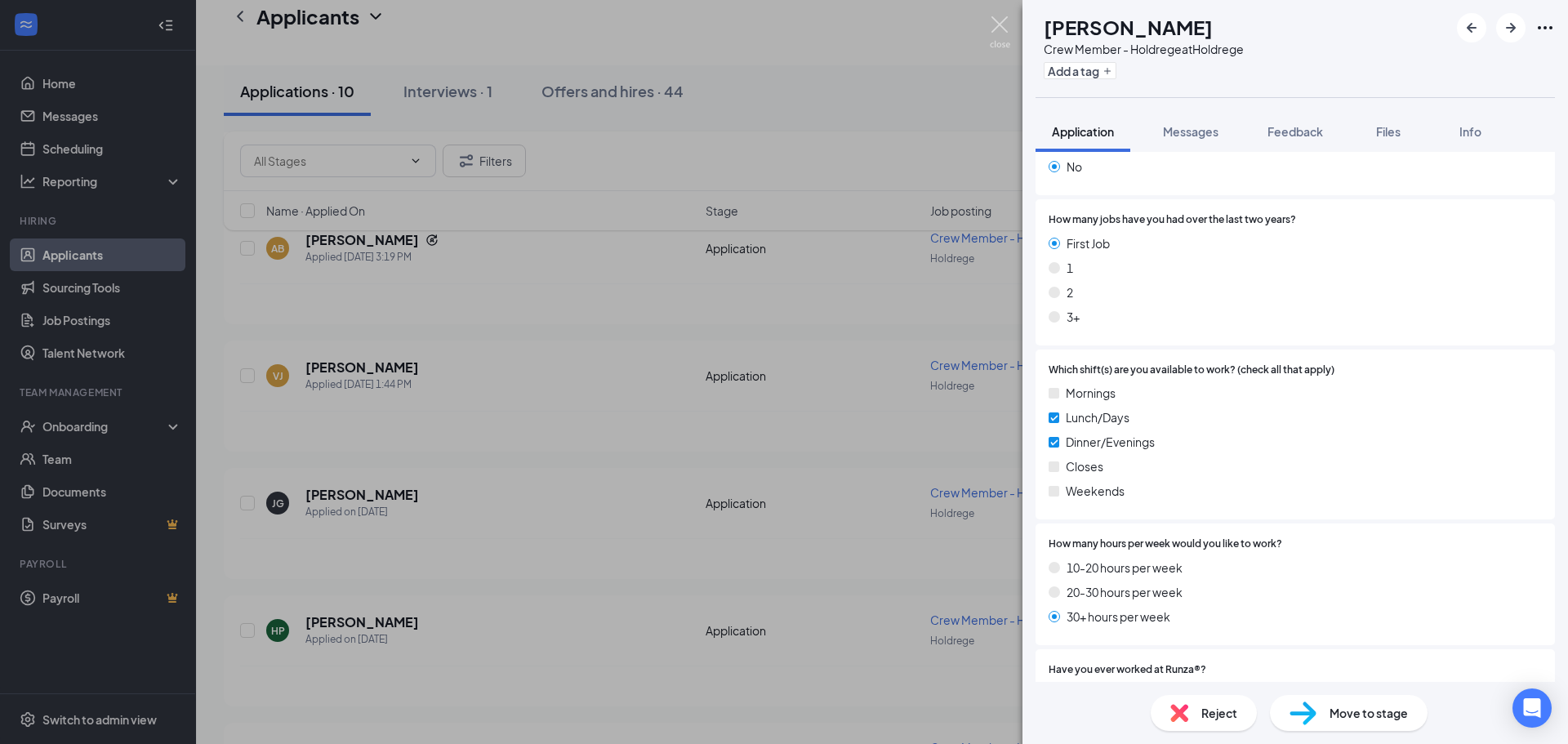
click at [1005, 33] on img at bounding box center [999, 32] width 20 height 32
